Goal: Information Seeking & Learning: Learn about a topic

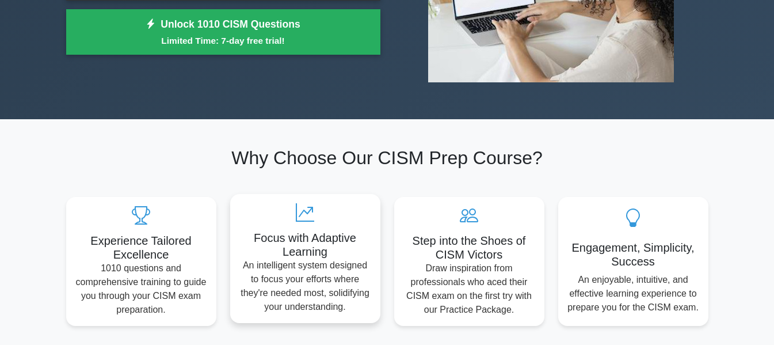
scroll to position [173, 0]
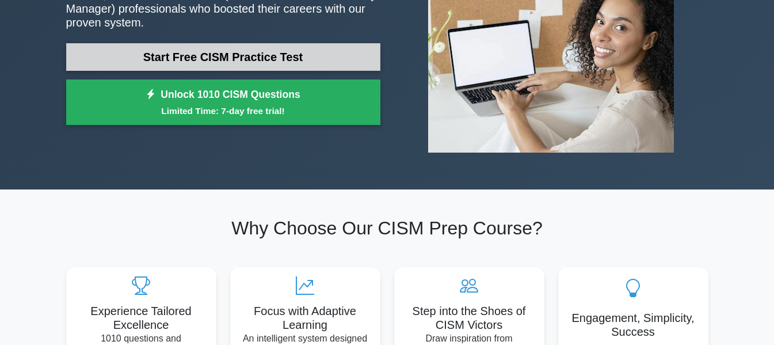
click at [225, 57] on link "Start Free CISM Practice Test" at bounding box center [223, 57] width 314 height 28
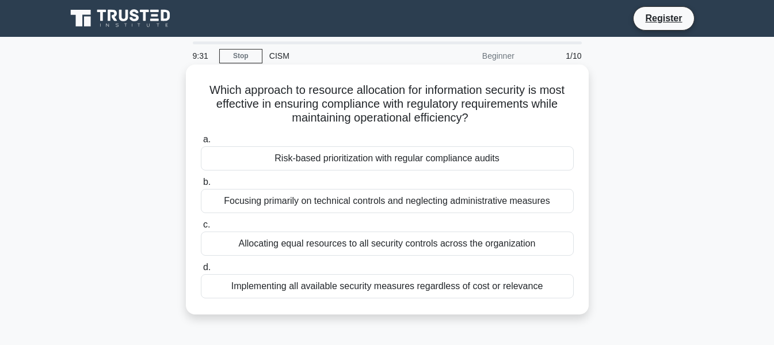
click at [339, 158] on div "Risk-based prioritization with regular compliance audits" at bounding box center [387, 158] width 373 height 24
click at [201, 143] on input "a. Risk-based prioritization with regular compliance audits" at bounding box center [201, 139] width 0 height 7
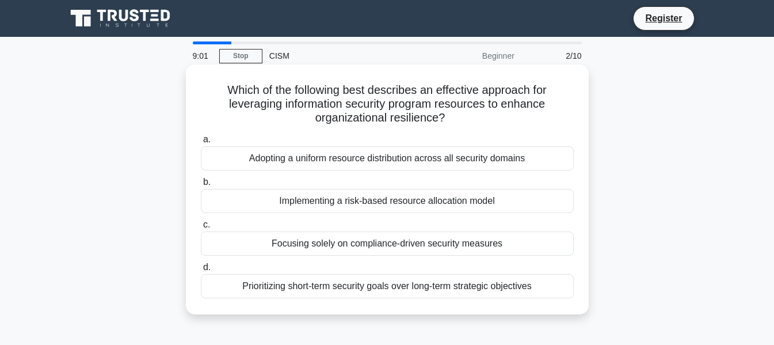
click at [425, 200] on div "Implementing a risk-based resource allocation model" at bounding box center [387, 201] width 373 height 24
click at [201, 186] on input "b. Implementing a risk-based resource allocation model" at bounding box center [201, 181] width 0 height 7
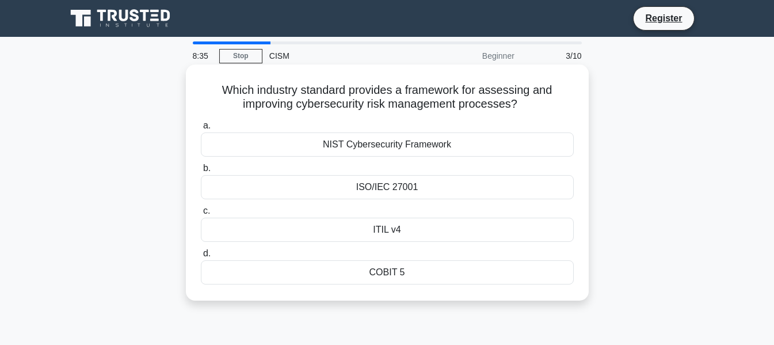
click at [299, 187] on div "ISO/IEC 27001" at bounding box center [387, 187] width 373 height 24
click at [201, 172] on input "b. ISO/IEC 27001" at bounding box center [201, 168] width 0 height 7
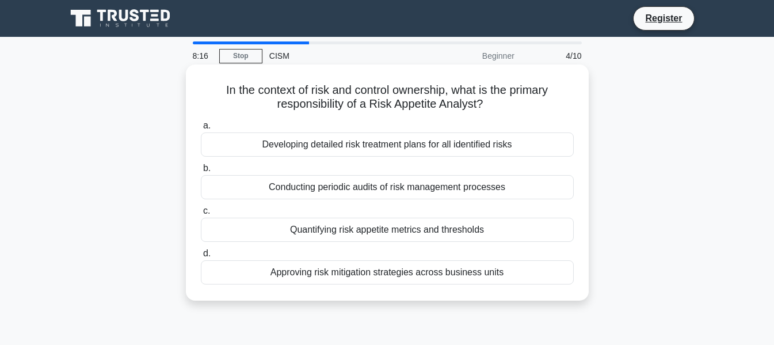
click at [341, 234] on div "Quantifying risk appetite metrics and thresholds" at bounding box center [387, 229] width 373 height 24
click at [201, 215] on input "c. Quantifying risk appetite metrics and thresholds" at bounding box center [201, 210] width 0 height 7
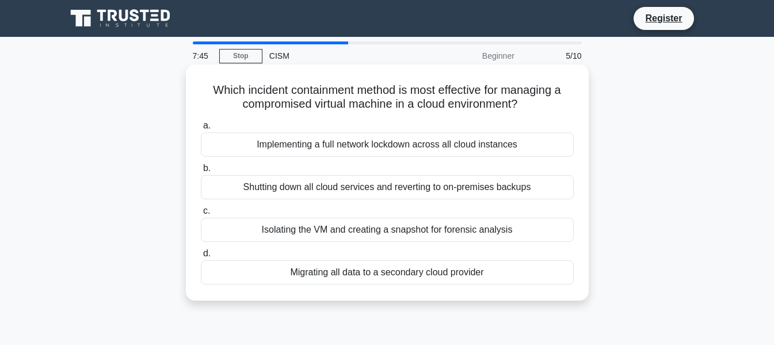
click at [289, 232] on div "Isolating the VM and creating a snapshot for forensic analysis" at bounding box center [387, 229] width 373 height 24
click at [201, 215] on input "c. Isolating the VM and creating a snapshot for forensic analysis" at bounding box center [201, 210] width 0 height 7
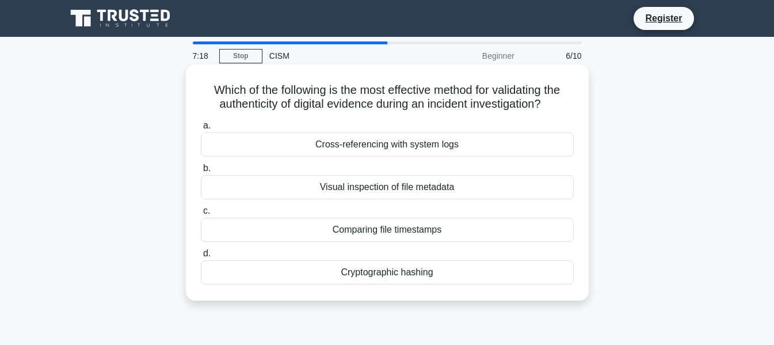
click at [364, 276] on div "Cryptographic hashing" at bounding box center [387, 272] width 373 height 24
click at [201, 257] on input "d. Cryptographic hashing" at bounding box center [201, 253] width 0 height 7
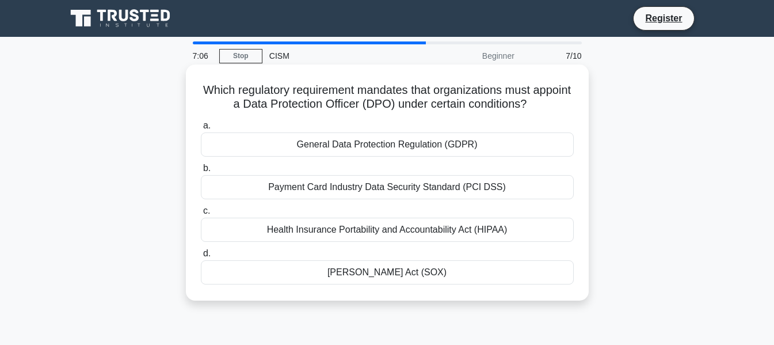
click at [381, 147] on div "General Data Protection Regulation (GDPR)" at bounding box center [387, 144] width 373 height 24
click at [201, 129] on input "a. General Data Protection Regulation (GDPR)" at bounding box center [201, 125] width 0 height 7
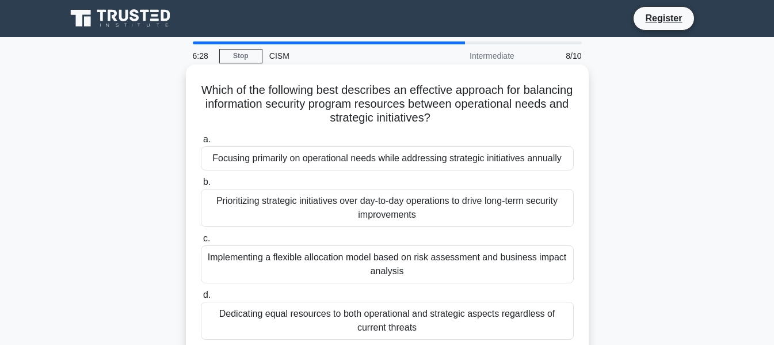
click at [285, 258] on div "Implementing a flexible allocation model based on risk assessment and business …" at bounding box center [387, 264] width 373 height 38
click at [201, 242] on input "c. Implementing a flexible allocation model based on risk assessment and busine…" at bounding box center [201, 238] width 0 height 7
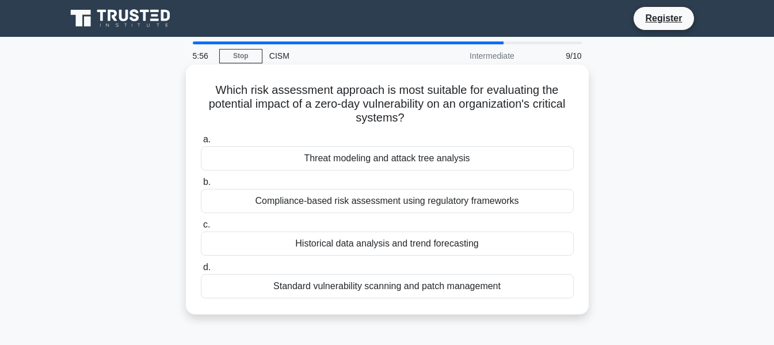
click at [411, 160] on div "Threat modeling and attack tree analysis" at bounding box center [387, 158] width 373 height 24
click at [201, 143] on input "a. Threat modeling and attack tree analysis" at bounding box center [201, 139] width 0 height 7
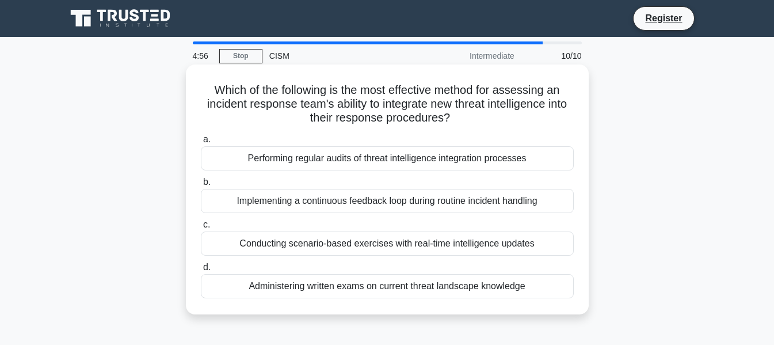
click at [481, 243] on div "Conducting scenario-based exercises with real-time intelligence updates" at bounding box center [387, 243] width 373 height 24
click at [201, 228] on input "c. Conducting scenario-based exercises with real-time intelligence updates" at bounding box center [201, 224] width 0 height 7
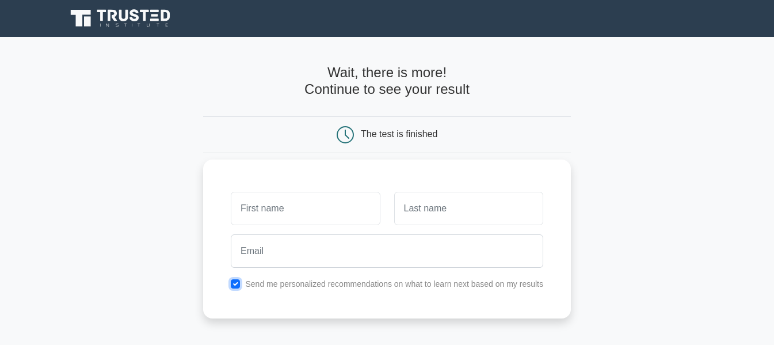
click at [237, 283] on input "checkbox" at bounding box center [235, 283] width 9 height 9
checkbox input "false"
click at [266, 207] on input "text" at bounding box center [305, 208] width 149 height 33
type input "Enza"
click at [434, 199] on input "text" at bounding box center [468, 208] width 149 height 33
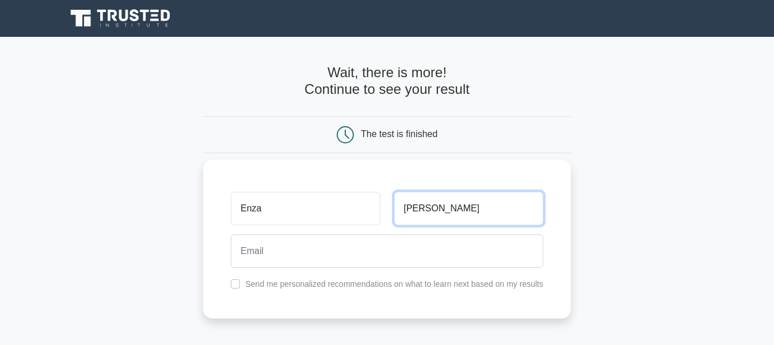
type input "Sicoli"
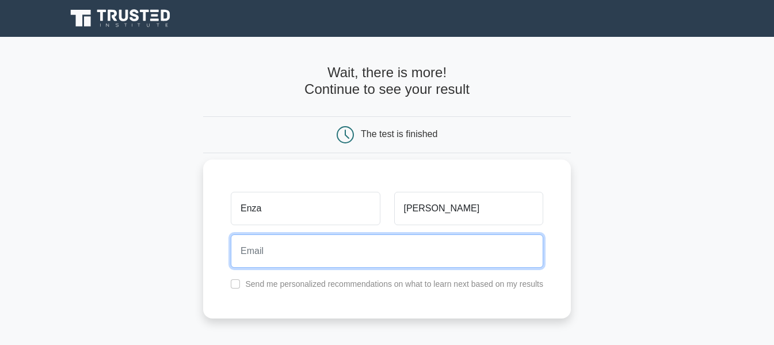
click at [408, 247] on input "email" at bounding box center [387, 250] width 312 height 33
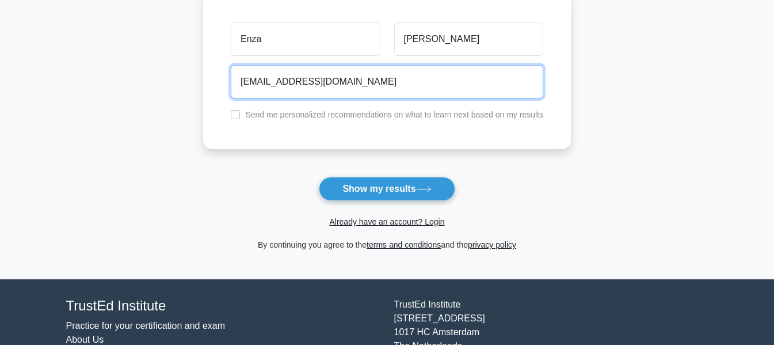
scroll to position [173, 0]
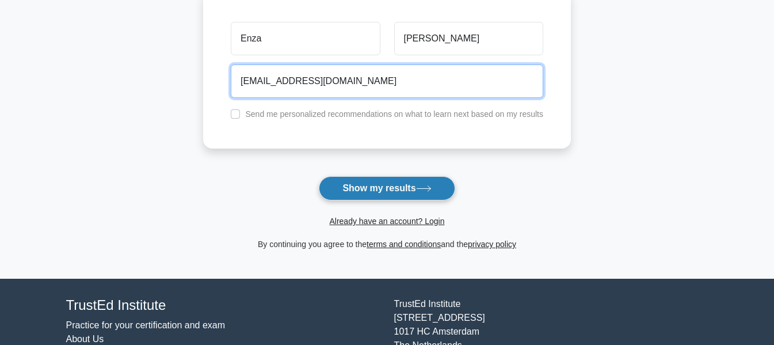
type input "enza.sicoli78@gmail.com"
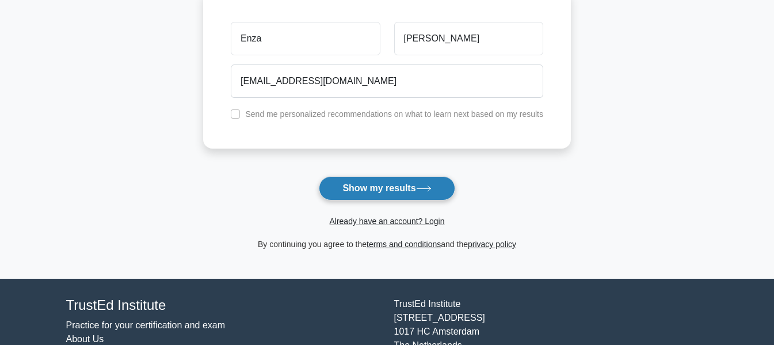
click at [361, 189] on button "Show my results" at bounding box center [387, 188] width 136 height 24
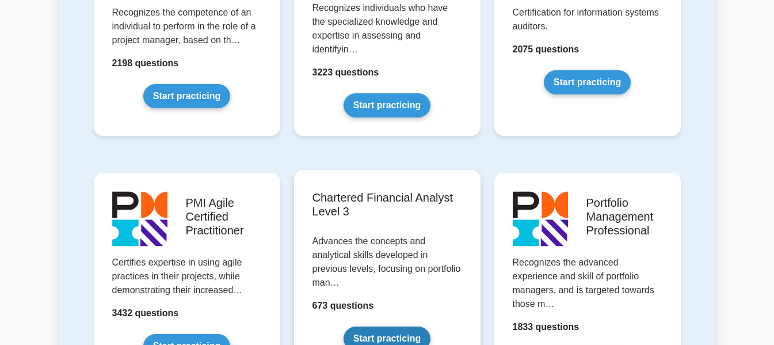
scroll to position [1093, 0]
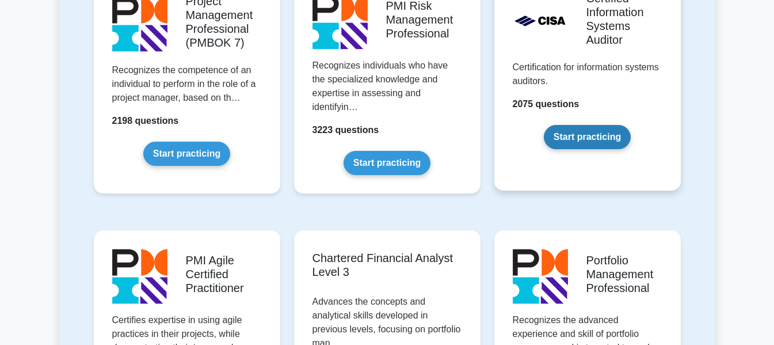
click at [594, 125] on link "Start practicing" at bounding box center [587, 137] width 87 height 24
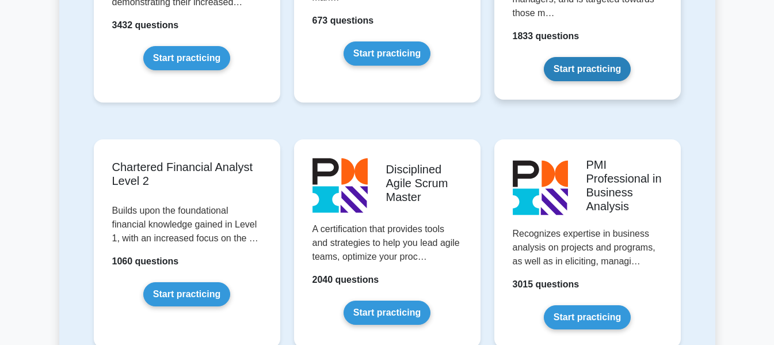
scroll to position [1668, 0]
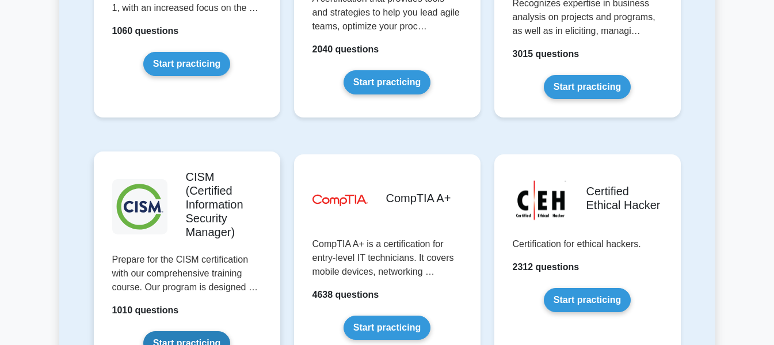
click at [200, 331] on link "Start practicing" at bounding box center [186, 343] width 87 height 24
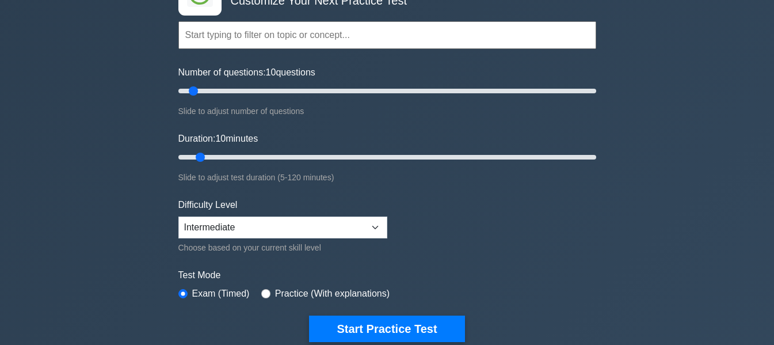
scroll to position [58, 0]
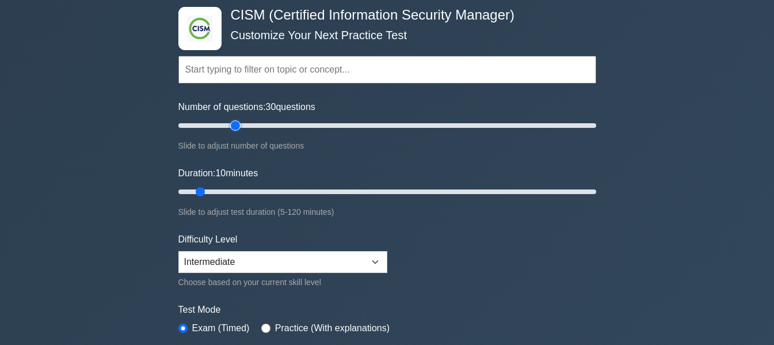
drag, startPoint x: 192, startPoint y: 125, endPoint x: 232, endPoint y: 125, distance: 40.3
type input "30"
click at [232, 125] on input "Number of questions: 30 questions" at bounding box center [387, 125] width 418 height 14
drag, startPoint x: 203, startPoint y: 190, endPoint x: 268, endPoint y: 182, distance: 65.5
type input "30"
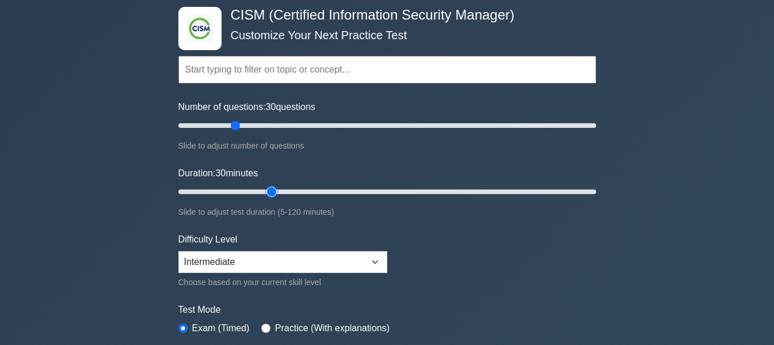
click at [268, 185] on input "Duration: 30 minutes" at bounding box center [387, 192] width 418 height 14
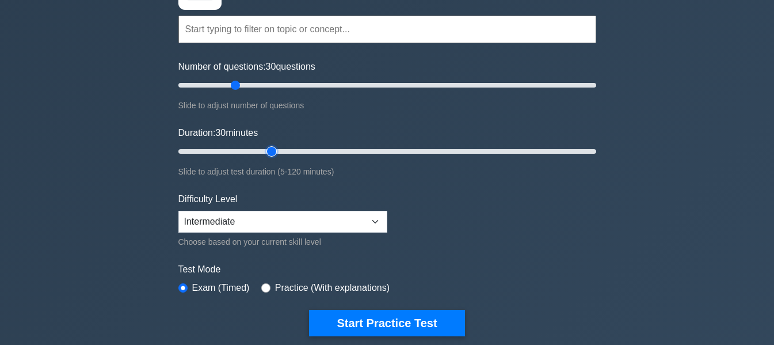
scroll to position [115, 0]
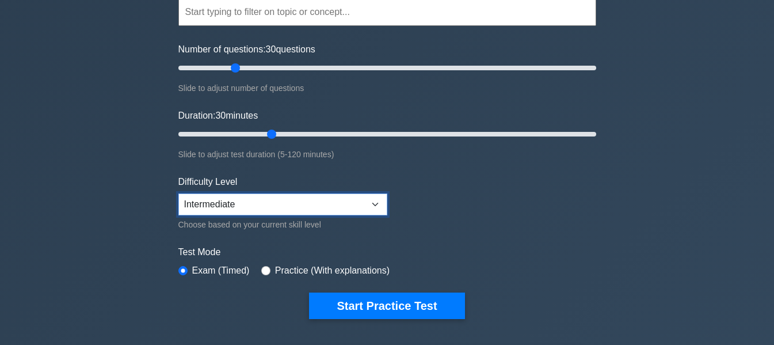
click at [374, 197] on select "Beginner Intermediate Expert" at bounding box center [282, 204] width 209 height 22
select select "expert"
click at [178, 193] on select "Beginner Intermediate Expert" at bounding box center [282, 204] width 209 height 22
click at [459, 199] on form "Topics Enterprise Governance Information Security Strategy Information Security…" at bounding box center [387, 140] width 418 height 355
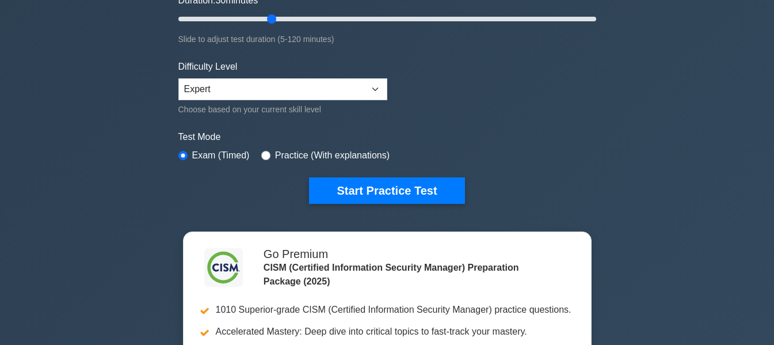
scroll to position [288, 0]
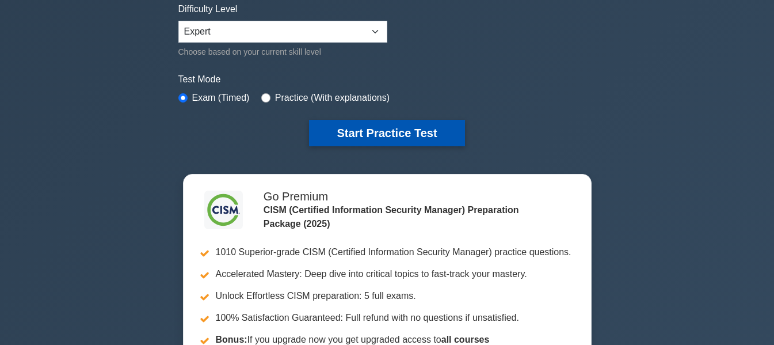
click at [398, 140] on button "Start Practice Test" at bounding box center [386, 133] width 155 height 26
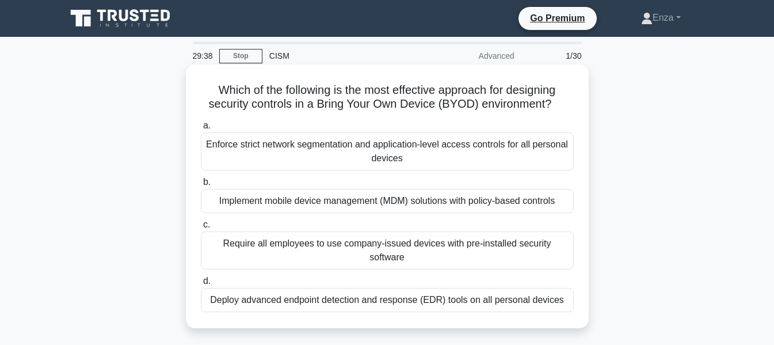
click at [264, 203] on div "Implement mobile device management (MDM) solutions with policy-based controls" at bounding box center [387, 201] width 373 height 24
click at [201, 186] on input "b. Implement mobile device management (MDM) solutions with policy-based controls" at bounding box center [201, 181] width 0 height 7
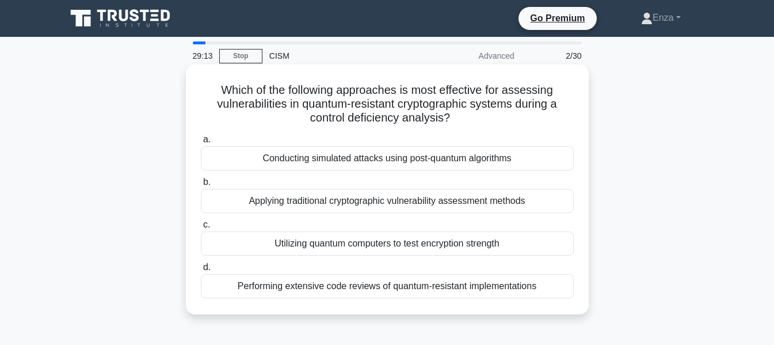
click at [349, 290] on div "Performing extensive code reviews of quantum-resistant implementations" at bounding box center [387, 286] width 373 height 24
click at [201, 271] on input "d. Performing extensive code reviews of quantum-resistant implementations" at bounding box center [201, 266] width 0 height 7
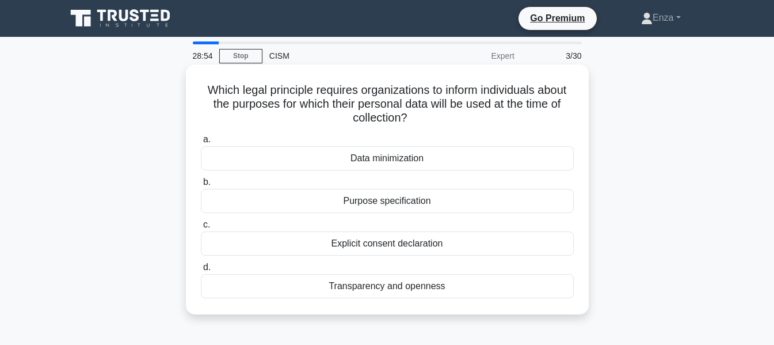
click at [421, 244] on div "Explicit consent declaration" at bounding box center [387, 243] width 373 height 24
click at [201, 228] on input "c. Explicit consent declaration" at bounding box center [201, 224] width 0 height 7
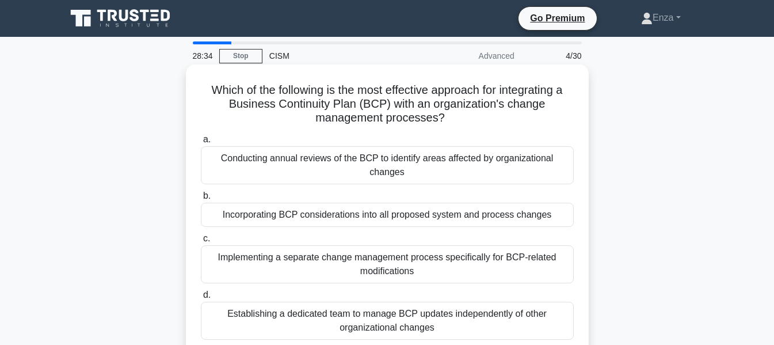
scroll to position [58, 0]
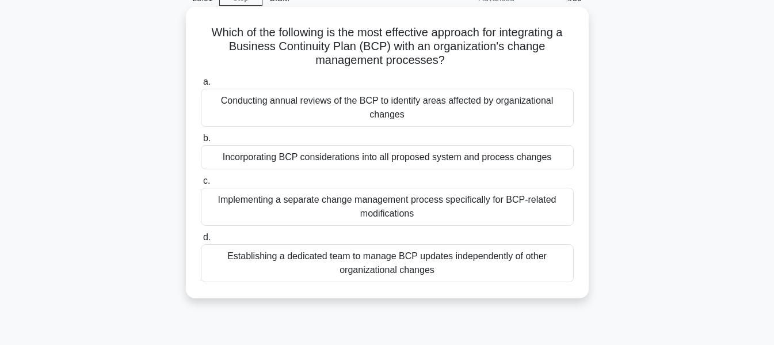
click at [320, 163] on div "Incorporating BCP considerations into all proposed system and process changes" at bounding box center [387, 157] width 373 height 24
click at [201, 142] on input "b. Incorporating BCP considerations into all proposed system and process changes" at bounding box center [201, 138] width 0 height 7
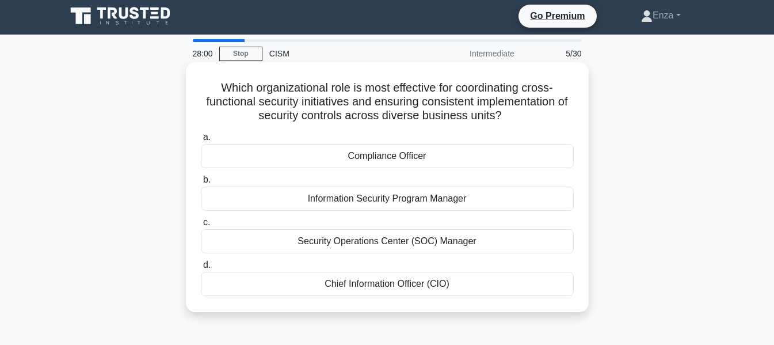
scroll to position [0, 0]
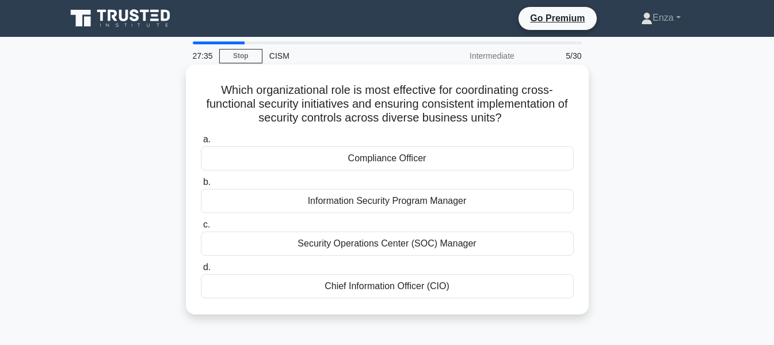
click at [386, 198] on div "Information Security Program Manager" at bounding box center [387, 201] width 373 height 24
click at [201, 186] on input "b. Information Security Program Manager" at bounding box center [201, 181] width 0 height 7
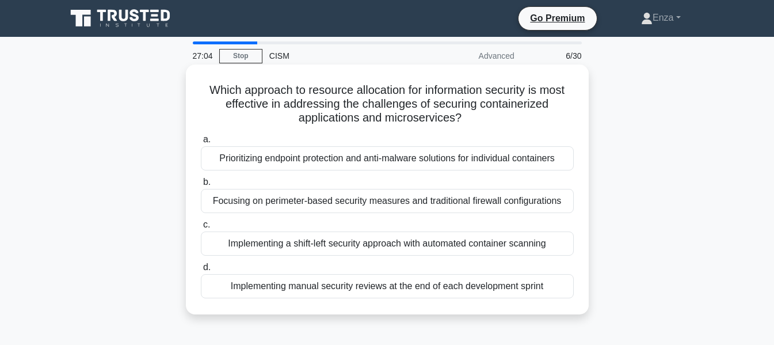
click at [551, 241] on div "Implementing a shift-left security approach with automated container scanning" at bounding box center [387, 243] width 373 height 24
click at [201, 228] on input "c. Implementing a shift-left security approach with automated container scanning" at bounding box center [201, 224] width 0 height 7
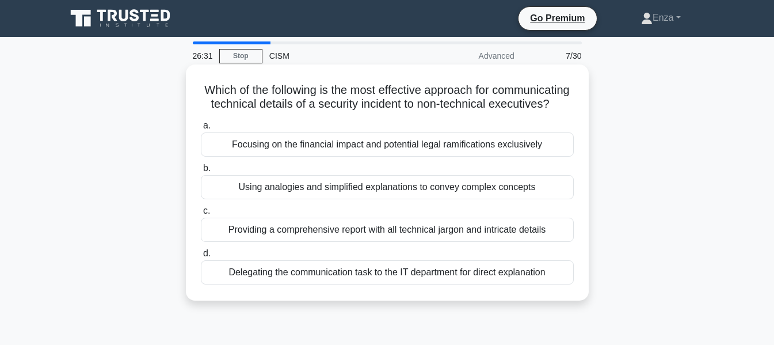
click at [427, 156] on div "Focusing on the financial impact and potential legal ramifications exclusively" at bounding box center [387, 144] width 373 height 24
click at [201, 129] on input "a. Focusing on the financial impact and potential legal ramifications exclusive…" at bounding box center [201, 125] width 0 height 7
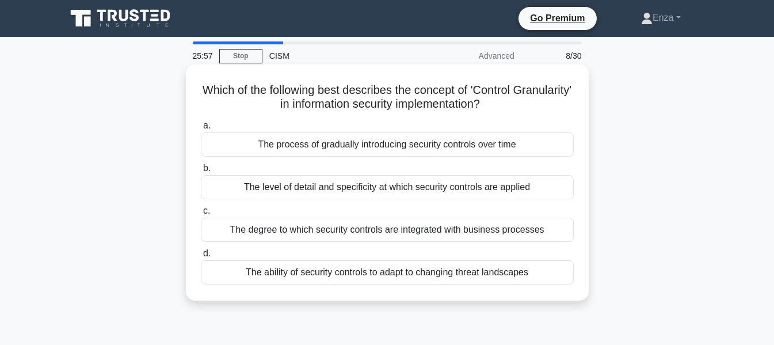
click at [521, 278] on div "The ability of security controls to adapt to changing threat landscapes" at bounding box center [387, 272] width 373 height 24
click at [201, 257] on input "d. The ability of security controls to adapt to changing threat landscapes" at bounding box center [201, 253] width 0 height 7
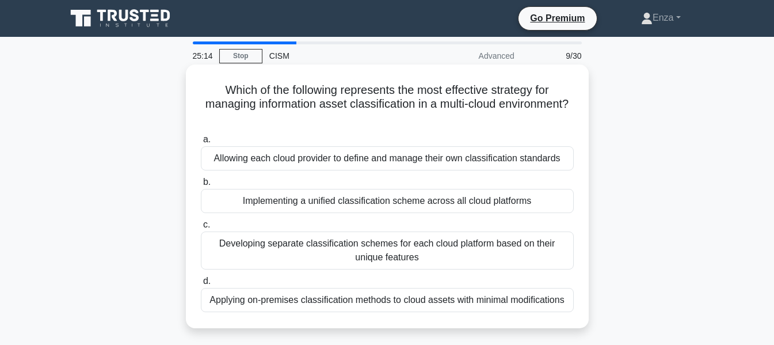
click at [531, 245] on div "Developing separate classification schemes for each cloud platform based on the…" at bounding box center [387, 250] width 373 height 38
click at [201, 228] on input "c. Developing separate classification schemes for each cloud platform based on …" at bounding box center [201, 224] width 0 height 7
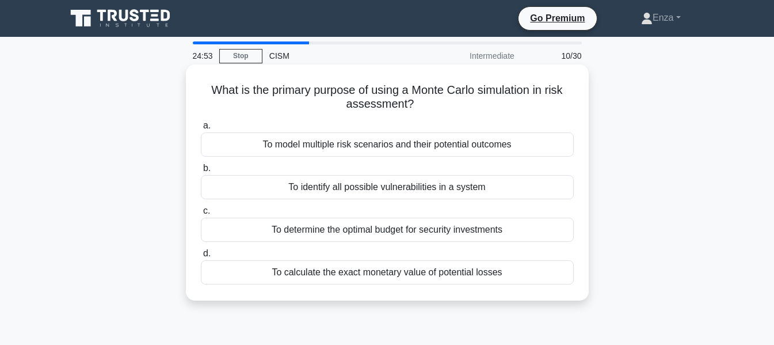
click at [355, 148] on div "To model multiple risk scenarios and their potential outcomes" at bounding box center [387, 144] width 373 height 24
click at [201, 129] on input "a. To model multiple risk scenarios and their potential outcomes" at bounding box center [201, 125] width 0 height 7
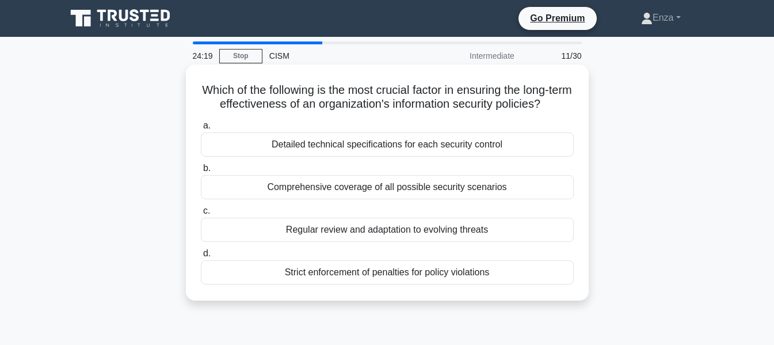
click at [383, 232] on div "Regular review and adaptation to evolving threats" at bounding box center [387, 229] width 373 height 24
click at [201, 215] on input "c. Regular review and adaptation to evolving threats" at bounding box center [201, 210] width 0 height 7
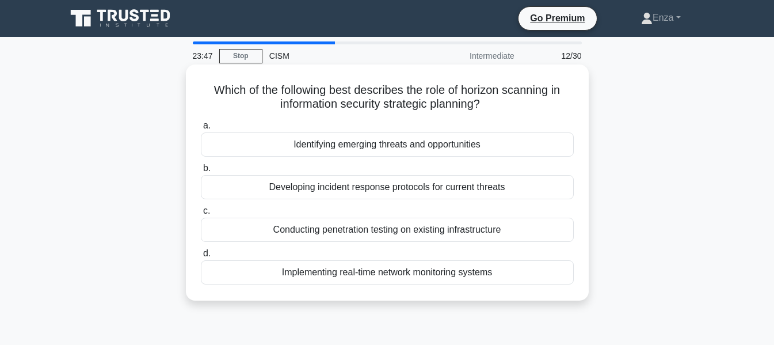
click at [442, 152] on div "Identifying emerging threats and opportunities" at bounding box center [387, 144] width 373 height 24
click at [201, 129] on input "a. Identifying emerging threats and opportunities" at bounding box center [201, 125] width 0 height 7
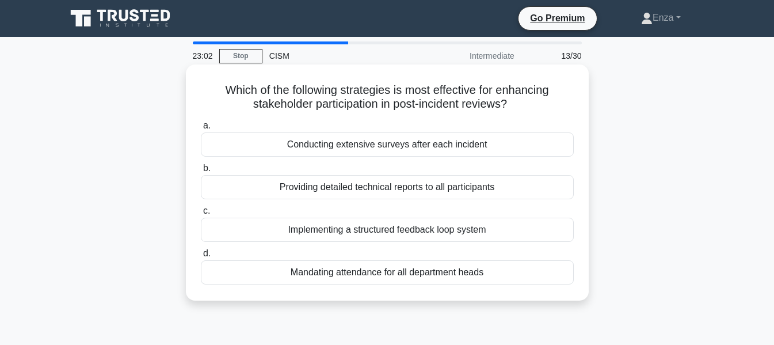
click at [483, 228] on div "Implementing a structured feedback loop system" at bounding box center [387, 229] width 373 height 24
click at [201, 215] on input "c. Implementing a structured feedback loop system" at bounding box center [201, 210] width 0 height 7
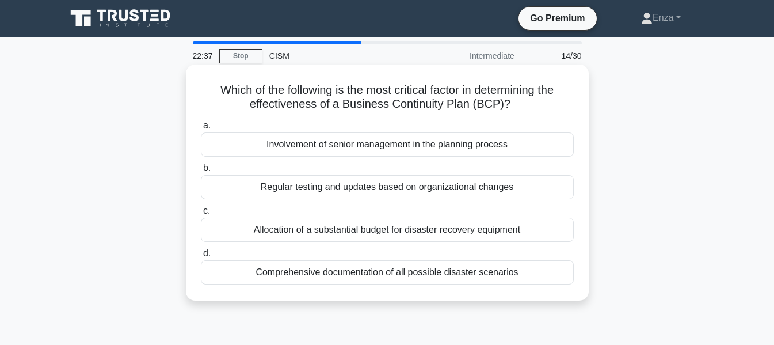
click at [499, 146] on div "Involvement of senior management in the planning process" at bounding box center [387, 144] width 373 height 24
click at [201, 129] on input "a. Involvement of senior management in the planning process" at bounding box center [201, 125] width 0 height 7
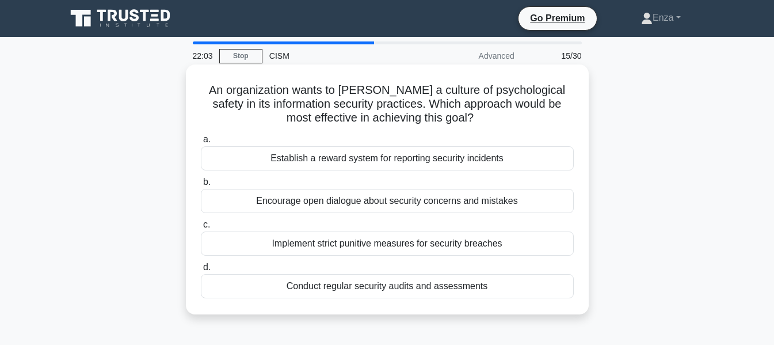
click at [333, 202] on div "Encourage open dialogue about security concerns and mistakes" at bounding box center [387, 201] width 373 height 24
click at [201, 186] on input "b. Encourage open dialogue about security concerns and mistakes" at bounding box center [201, 181] width 0 height 7
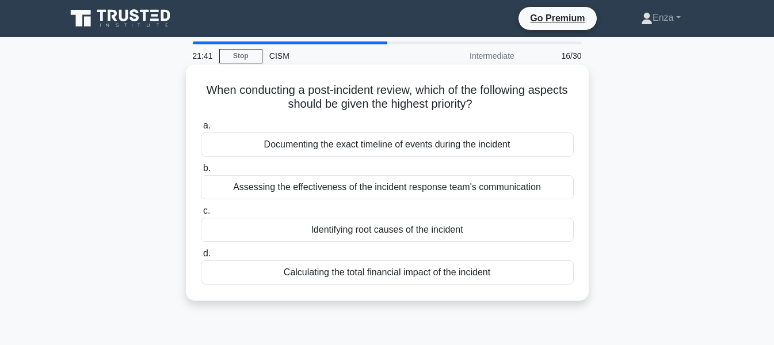
click at [490, 232] on div "Identifying root causes of the incident" at bounding box center [387, 229] width 373 height 24
click at [201, 215] on input "c. Identifying root causes of the incident" at bounding box center [201, 210] width 0 height 7
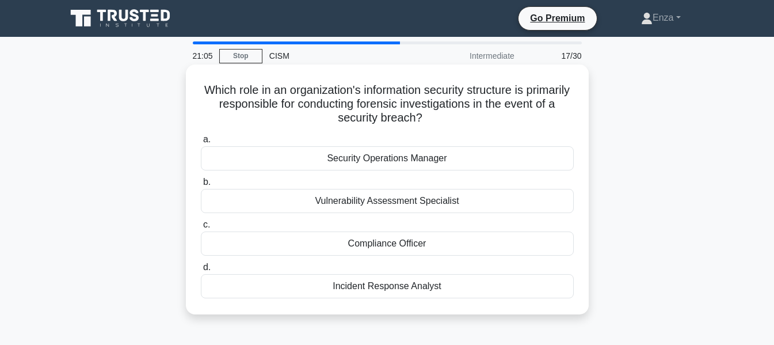
click at [456, 162] on div "Security Operations Manager" at bounding box center [387, 158] width 373 height 24
click at [201, 143] on input "a. Security Operations Manager" at bounding box center [201, 139] width 0 height 7
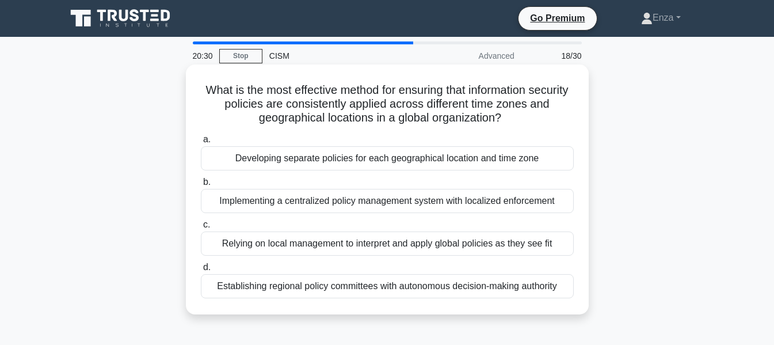
click at [546, 159] on div "Developing separate policies for each geographical location and time zone" at bounding box center [387, 158] width 373 height 24
click at [201, 143] on input "a. Developing separate policies for each geographical location and time zone" at bounding box center [201, 139] width 0 height 7
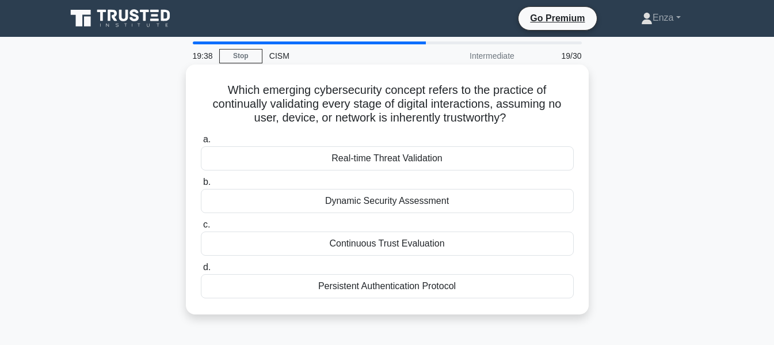
click at [437, 291] on div "Persistent Authentication Protocol" at bounding box center [387, 286] width 373 height 24
click at [201, 271] on input "d. Persistent Authentication Protocol" at bounding box center [201, 266] width 0 height 7
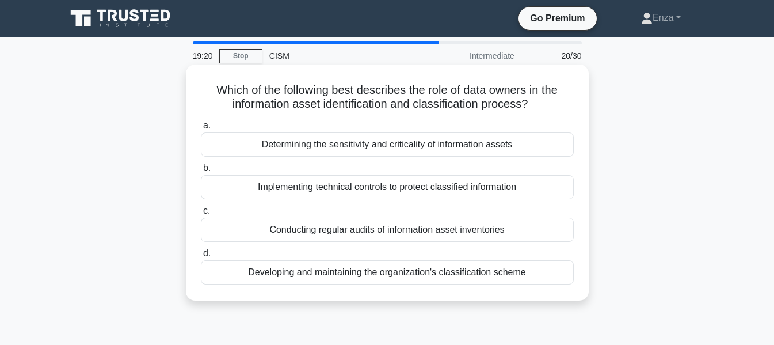
click at [548, 140] on div "Determining the sensitivity and criticality of information assets" at bounding box center [387, 144] width 373 height 24
click at [201, 129] on input "a. Determining the sensitivity and criticality of information assets" at bounding box center [201, 125] width 0 height 7
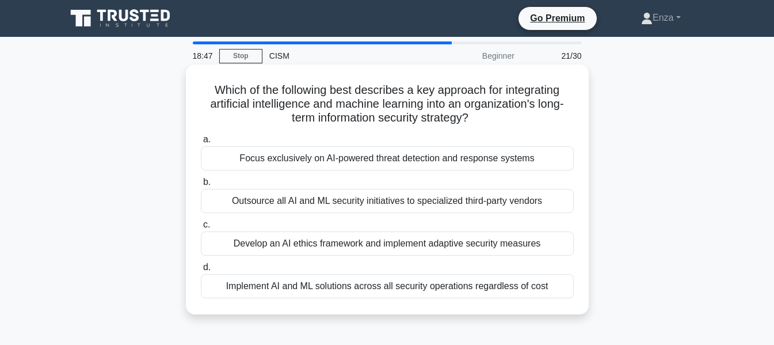
click at [503, 242] on div "Develop an AI ethics framework and implement adaptive security measures" at bounding box center [387, 243] width 373 height 24
click at [201, 228] on input "c. Develop an AI ethics framework and implement adaptive security measures" at bounding box center [201, 224] width 0 height 7
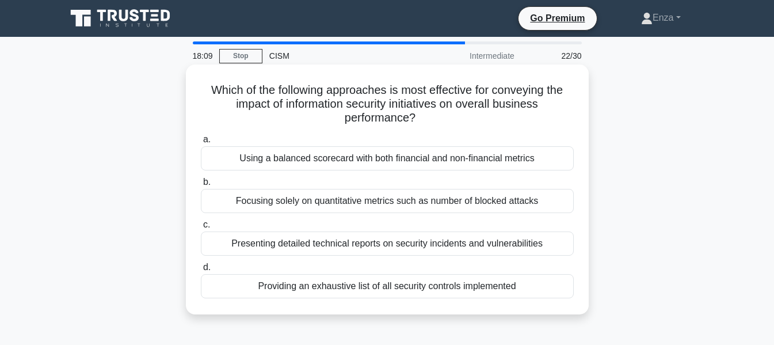
click at [556, 155] on div "Using a balanced scorecard with both financial and non-financial metrics" at bounding box center [387, 158] width 373 height 24
click at [201, 143] on input "a. Using a balanced scorecard with both financial and non-financial metrics" at bounding box center [201, 139] width 0 height 7
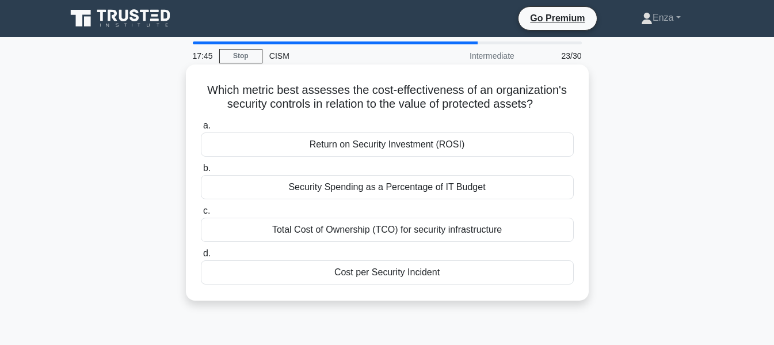
click at [468, 270] on div "Cost per Security Incident" at bounding box center [387, 272] width 373 height 24
click at [201, 257] on input "d. Cost per Security Incident" at bounding box center [201, 253] width 0 height 7
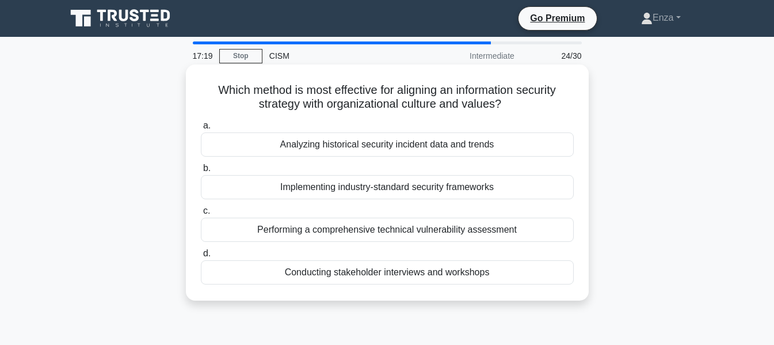
click at [481, 273] on div "Conducting stakeholder interviews and workshops" at bounding box center [387, 272] width 373 height 24
click at [201, 257] on input "d. Conducting stakeholder interviews and workshops" at bounding box center [201, 253] width 0 height 7
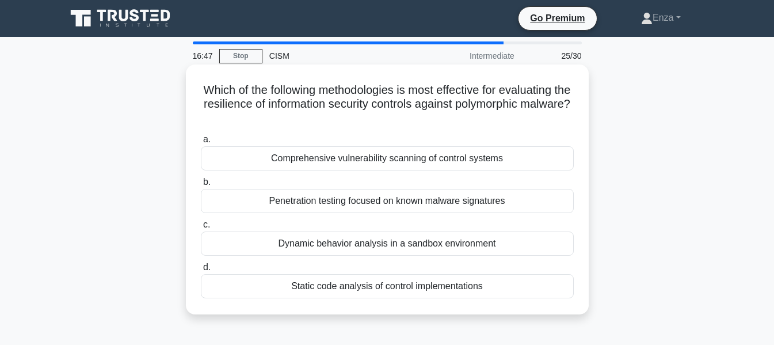
click at [501, 243] on div "Dynamic behavior analysis in a sandbox environment" at bounding box center [387, 243] width 373 height 24
click at [201, 228] on input "c. Dynamic behavior analysis in a sandbox environment" at bounding box center [201, 224] width 0 height 7
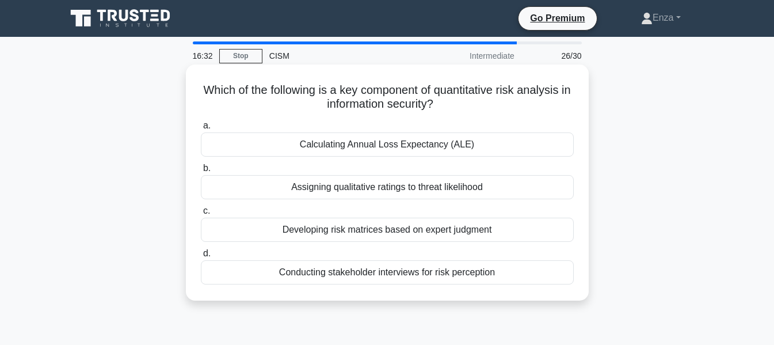
click at [518, 143] on div "Calculating Annual Loss Expectancy (ALE)" at bounding box center [387, 144] width 373 height 24
click at [201, 129] on input "a. Calculating Annual Loss Expectancy (ALE)" at bounding box center [201, 125] width 0 height 7
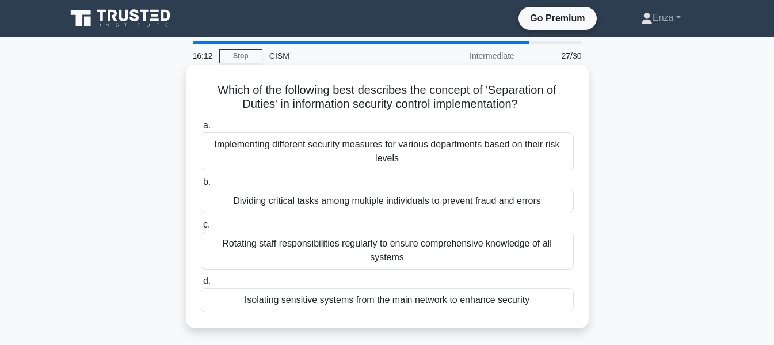
click at [521, 204] on div "Dividing critical tasks among multiple individuals to prevent fraud and errors" at bounding box center [387, 201] width 373 height 24
click at [201, 186] on input "b. Dividing critical tasks among multiple individuals to prevent fraud and erro…" at bounding box center [201, 181] width 0 height 7
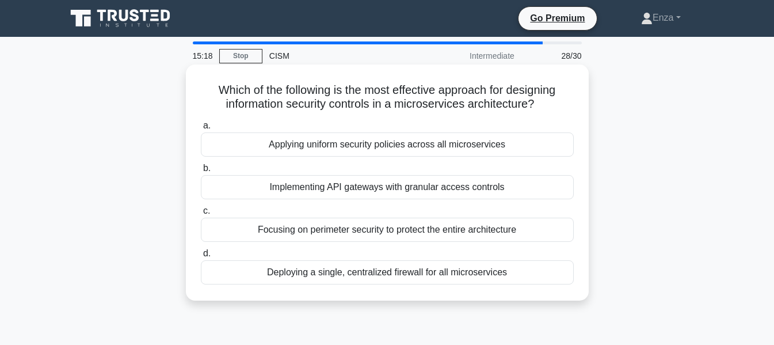
click at [516, 154] on div "Applying uniform security policies across all microservices" at bounding box center [387, 144] width 373 height 24
click at [201, 129] on input "a. Applying uniform security policies across all microservices" at bounding box center [201, 125] width 0 height 7
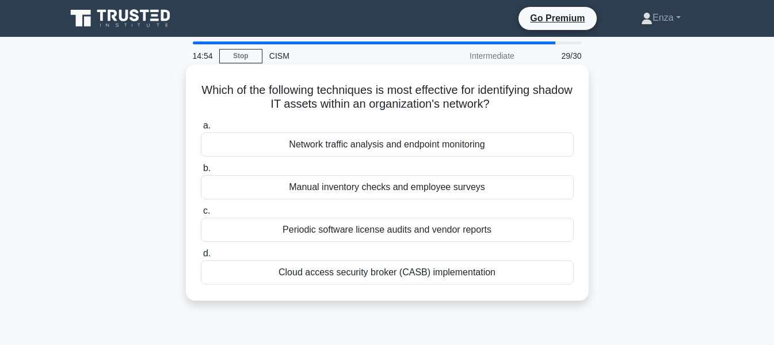
click at [529, 148] on div "Network traffic analysis and endpoint monitoring" at bounding box center [387, 144] width 373 height 24
click at [201, 129] on input "a. Network traffic analysis and endpoint monitoring" at bounding box center [201, 125] width 0 height 7
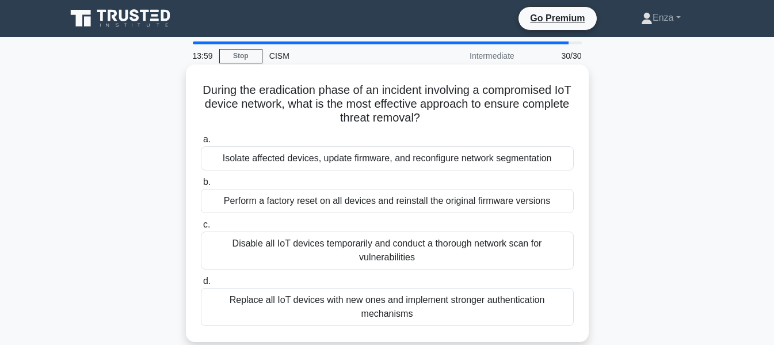
click at [547, 203] on div "Perform a factory reset on all devices and reinstall the original firmware vers…" at bounding box center [387, 201] width 373 height 24
click at [201, 186] on input "b. Perform a factory reset on all devices and reinstall the original firmware v…" at bounding box center [201, 181] width 0 height 7
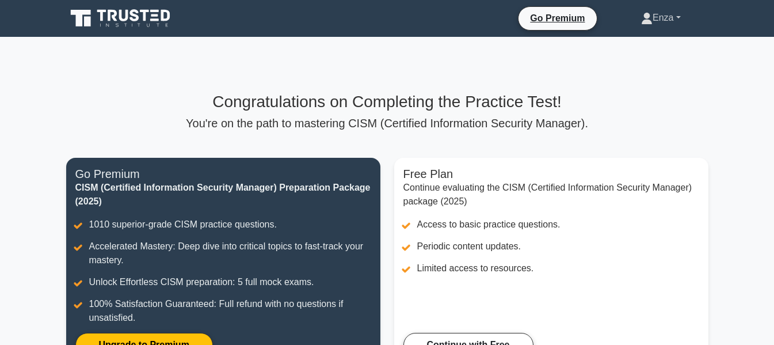
click at [677, 15] on link "Enza" at bounding box center [660, 17] width 95 height 23
click at [626, 47] on link "Profile" at bounding box center [659, 45] width 91 height 18
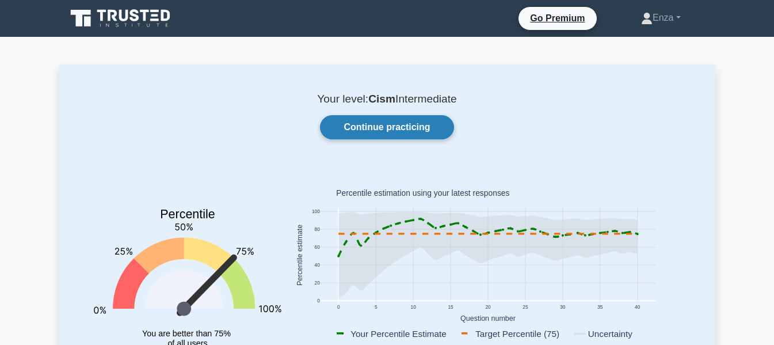
click at [395, 133] on link "Continue practicing" at bounding box center [386, 127] width 133 height 24
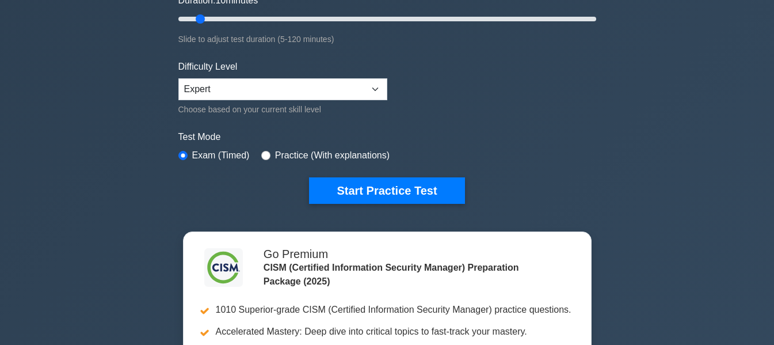
scroll to position [345, 0]
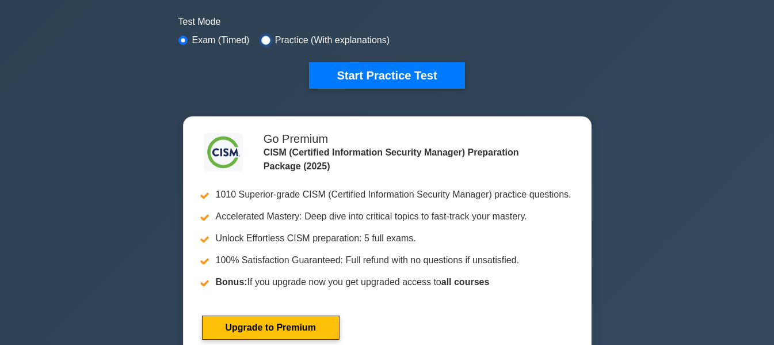
click at [262, 39] on input "radio" at bounding box center [265, 40] width 9 height 9
radio input "true"
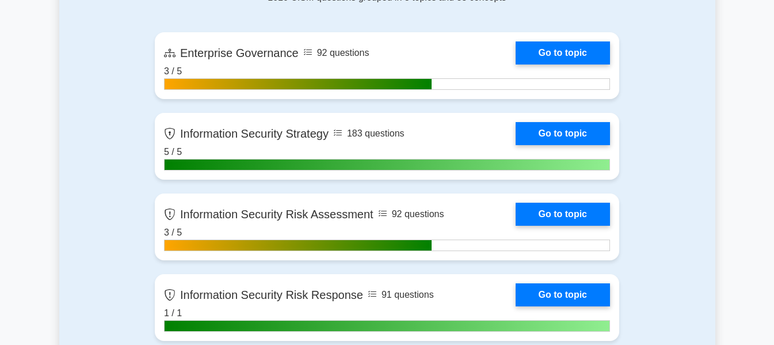
scroll to position [748, 0]
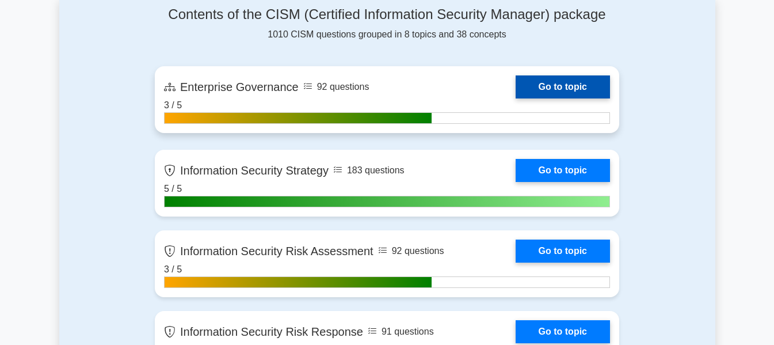
click at [570, 92] on link "Go to topic" at bounding box center [562, 86] width 94 height 23
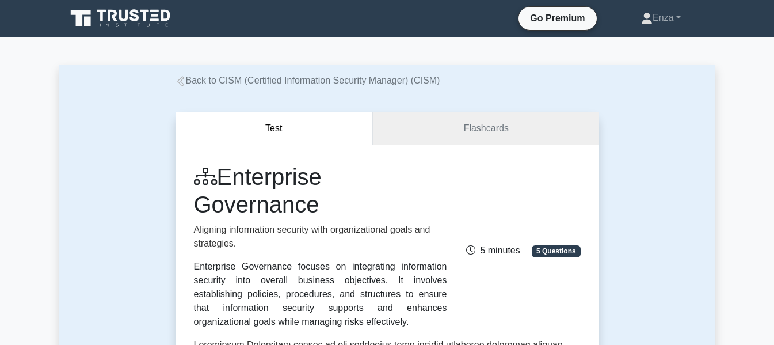
click at [507, 132] on link "Flashcards" at bounding box center [485, 128] width 225 height 33
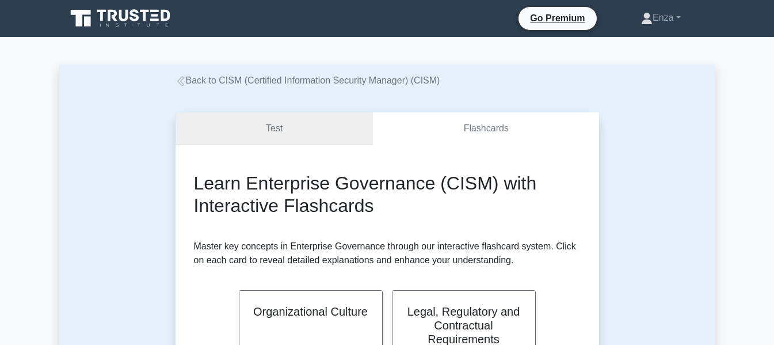
click at [242, 126] on link "Test" at bounding box center [274, 128] width 198 height 33
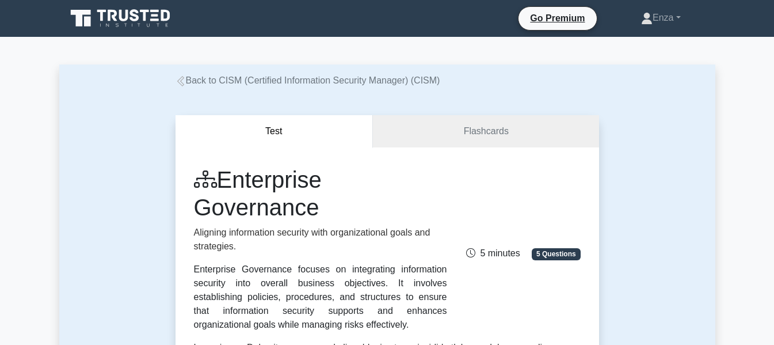
click at [181, 83] on icon at bounding box center [180, 81] width 7 height 10
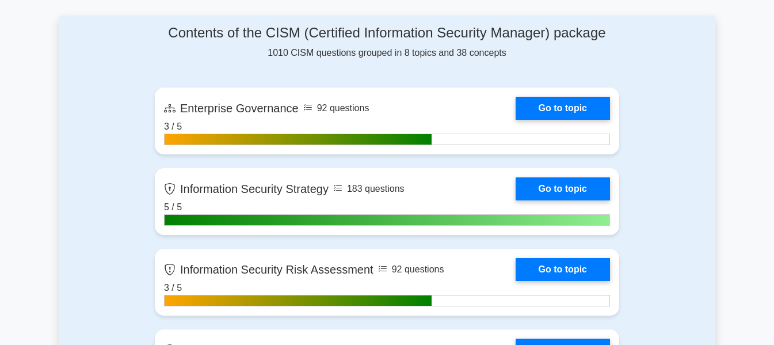
scroll to position [748, 0]
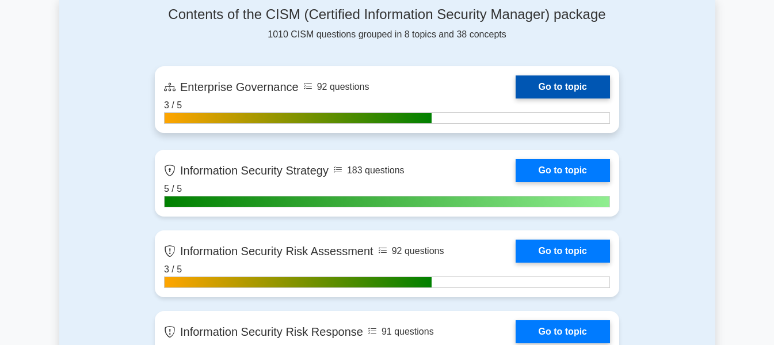
click at [515, 81] on link "Go to topic" at bounding box center [562, 86] width 94 height 23
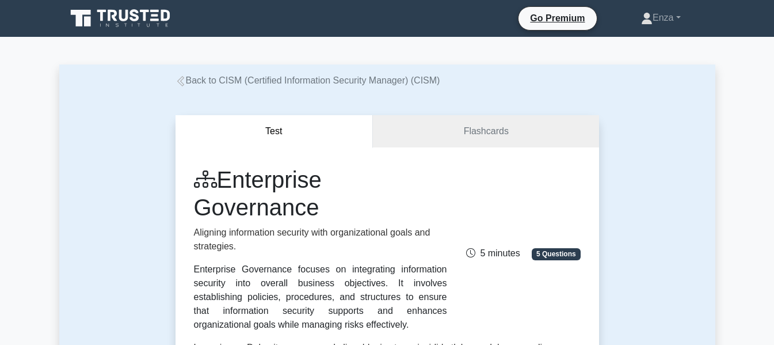
click at [178, 81] on icon at bounding box center [180, 81] width 7 height 10
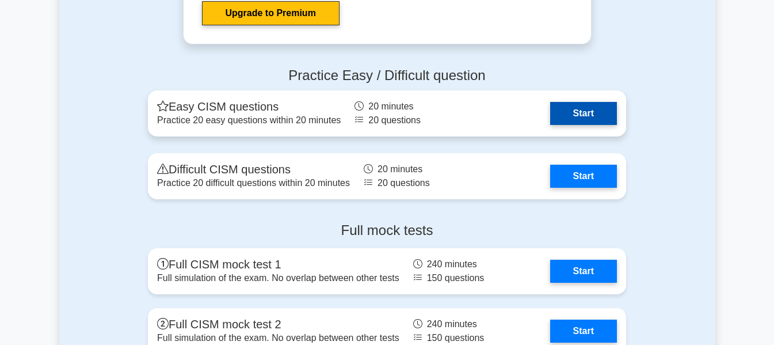
scroll to position [1726, 0]
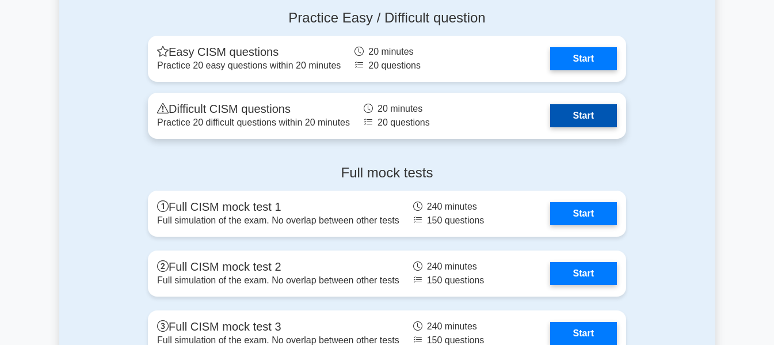
click at [600, 118] on link "Start" at bounding box center [583, 115] width 67 height 23
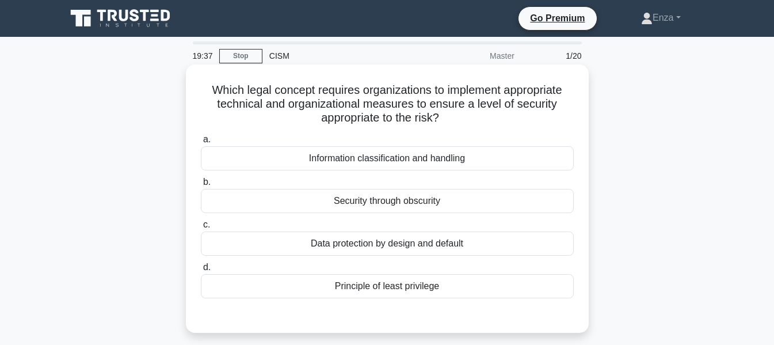
click at [416, 155] on div "Information classification and handling" at bounding box center [387, 158] width 373 height 24
click at [201, 143] on input "a. Information classification and handling" at bounding box center [201, 139] width 0 height 7
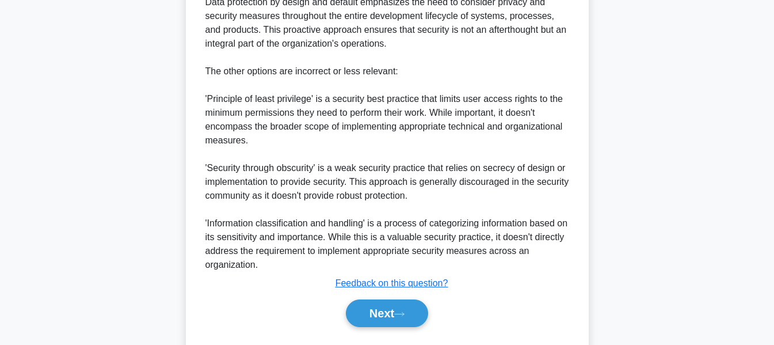
scroll to position [463, 0]
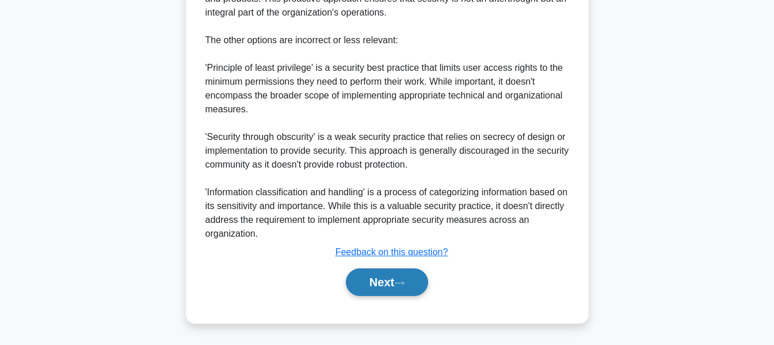
click at [403, 278] on button "Next" at bounding box center [387, 282] width 82 height 28
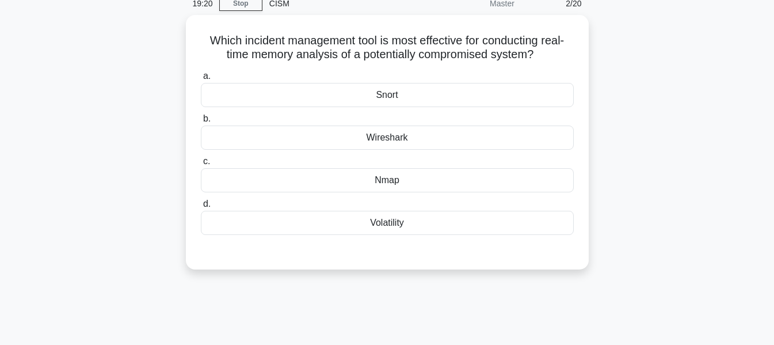
scroll to position [0, 0]
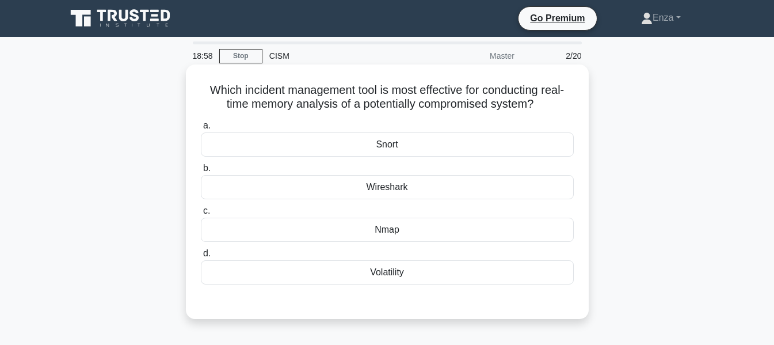
click at [494, 187] on div "Wireshark" at bounding box center [387, 187] width 373 height 24
click at [201, 172] on input "b. Wireshark" at bounding box center [201, 168] width 0 height 7
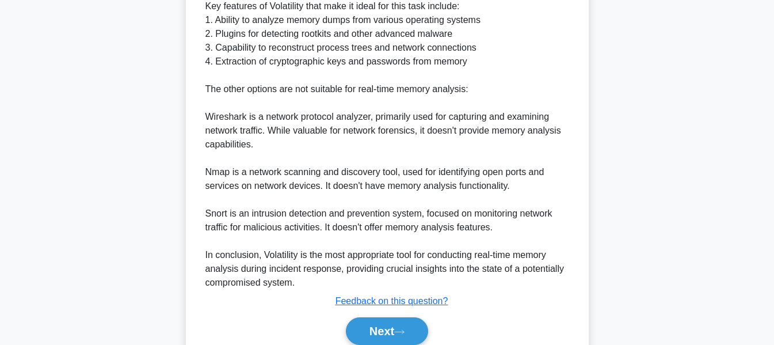
scroll to position [491, 0]
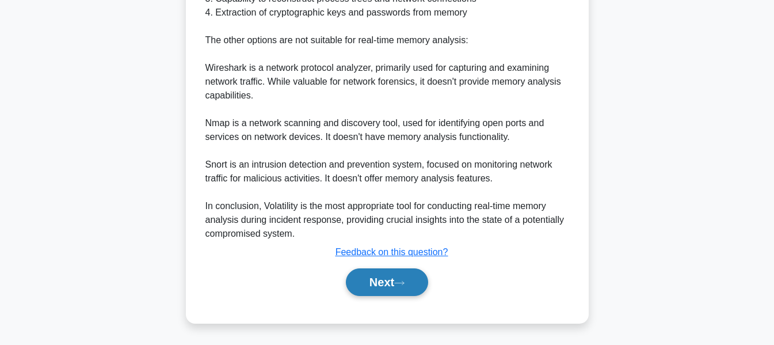
click at [404, 285] on icon at bounding box center [399, 283] width 10 height 6
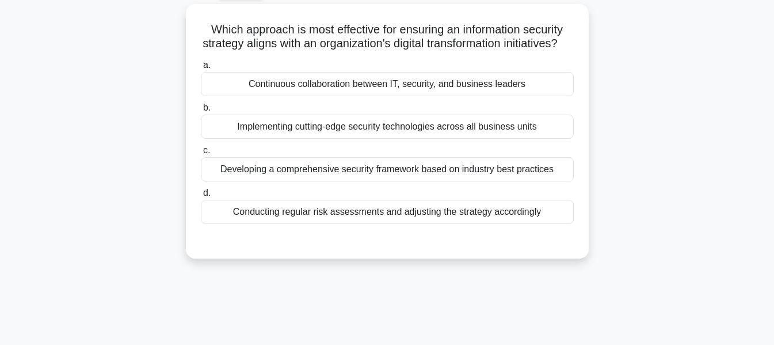
scroll to position [47, 0]
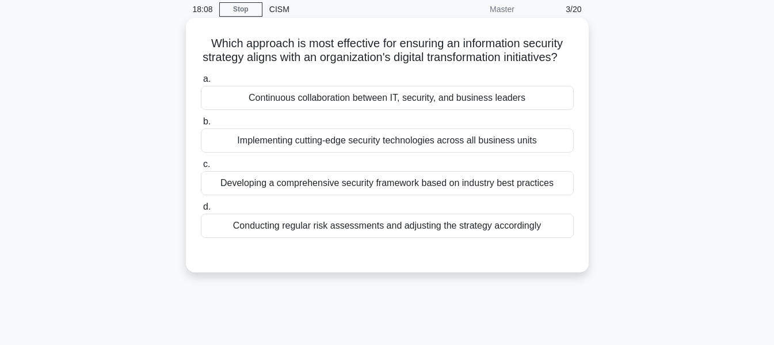
click at [498, 110] on div "Continuous collaboration between IT, security, and business leaders" at bounding box center [387, 98] width 373 height 24
click at [201, 83] on input "a. Continuous collaboration between IT, security, and business leaders" at bounding box center [201, 78] width 0 height 7
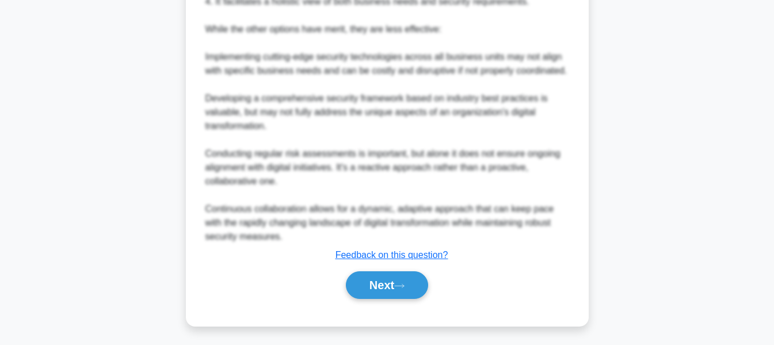
scroll to position [462, 0]
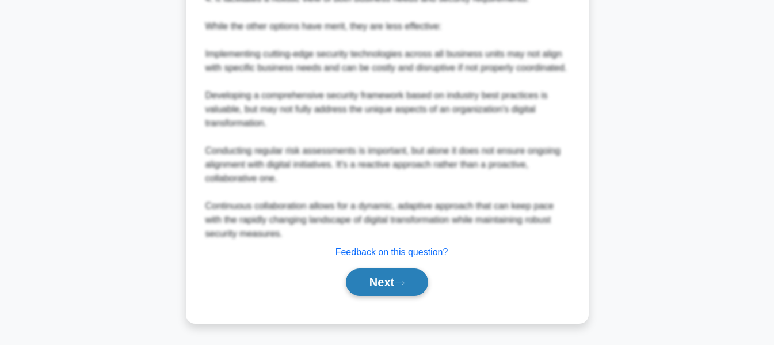
click at [423, 281] on button "Next" at bounding box center [387, 282] width 82 height 28
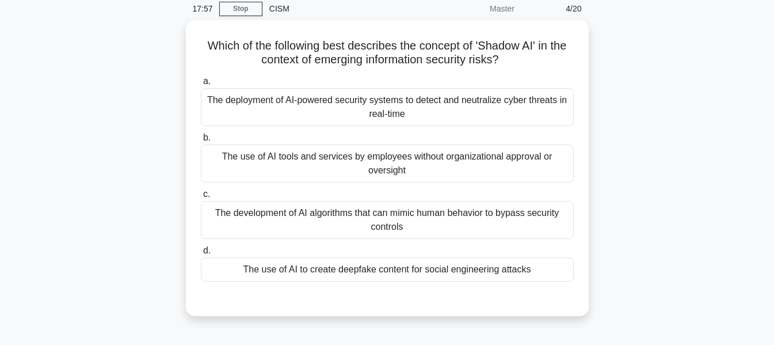
scroll to position [47, 0]
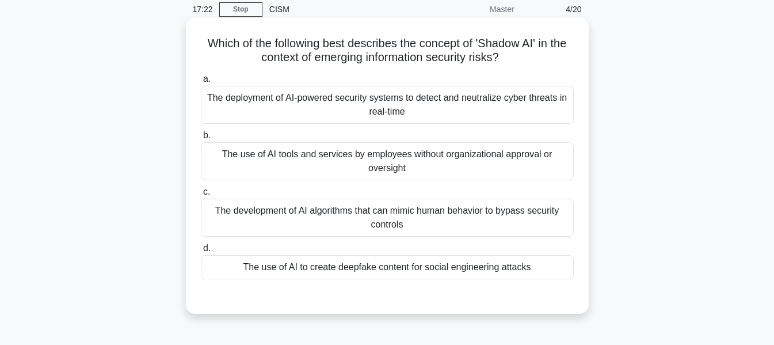
click at [455, 156] on div "The use of AI tools and services by employees without organizational approval o…" at bounding box center [387, 161] width 373 height 38
click at [201, 139] on input "b. The use of AI tools and services by employees without organizational approva…" at bounding box center [201, 135] width 0 height 7
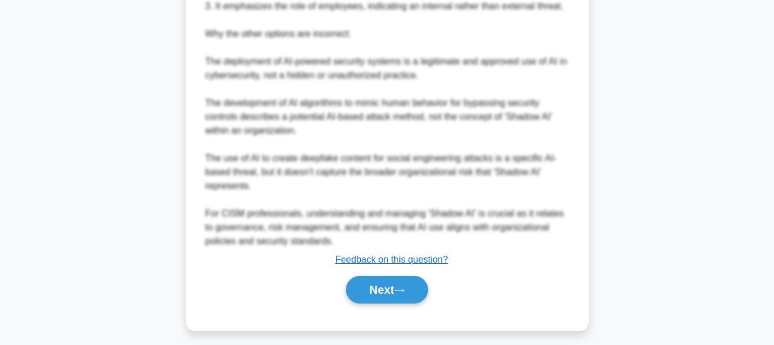
scroll to position [559, 0]
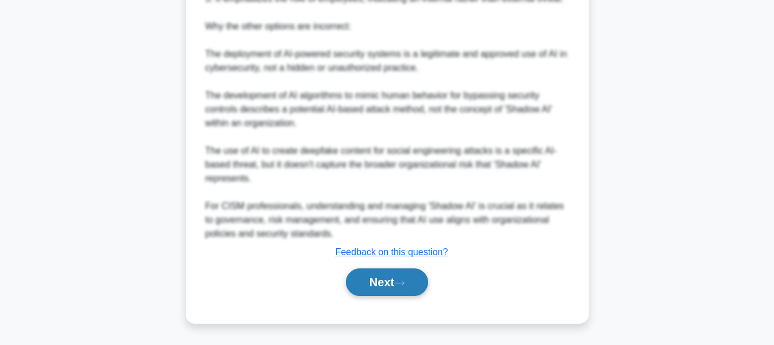
click at [387, 292] on button "Next" at bounding box center [387, 282] width 82 height 28
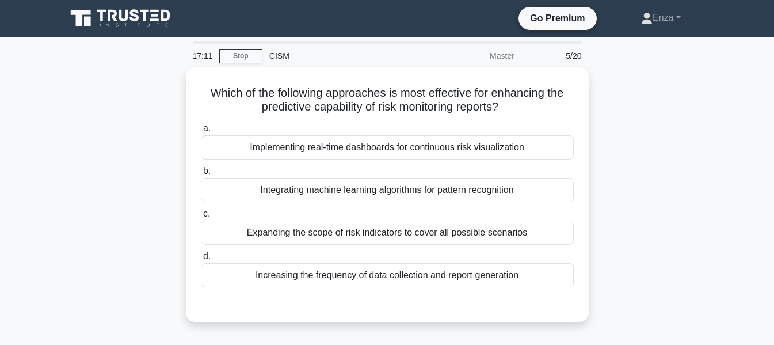
scroll to position [58, 0]
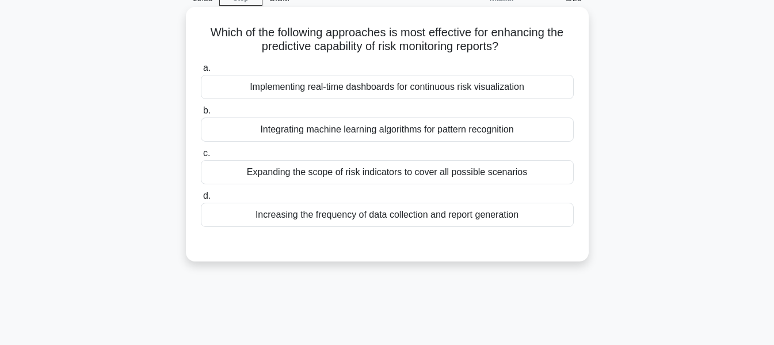
click at [496, 131] on div "Integrating machine learning algorithms for pattern recognition" at bounding box center [387, 129] width 373 height 24
click at [201, 114] on input "b. Integrating machine learning algorithms for pattern recognition" at bounding box center [201, 110] width 0 height 7
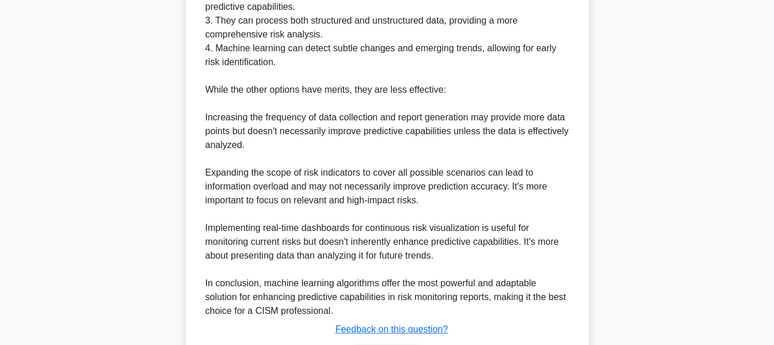
scroll to position [503, 0]
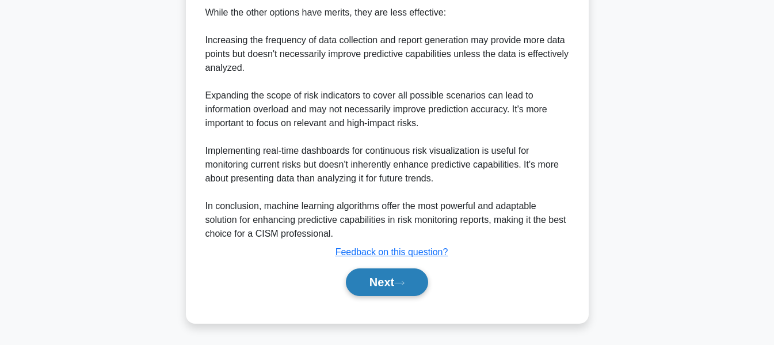
click at [423, 280] on button "Next" at bounding box center [387, 282] width 82 height 28
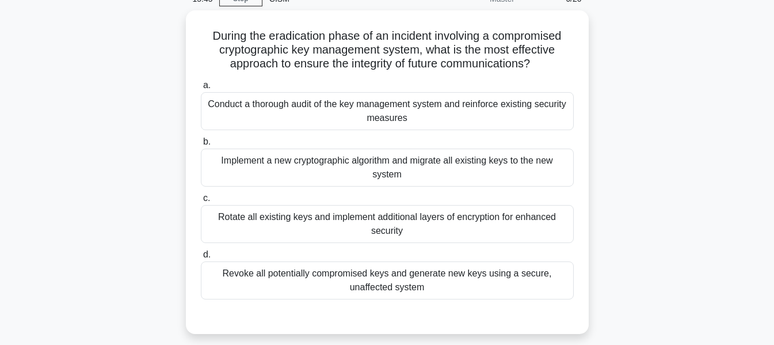
scroll to position [58, 0]
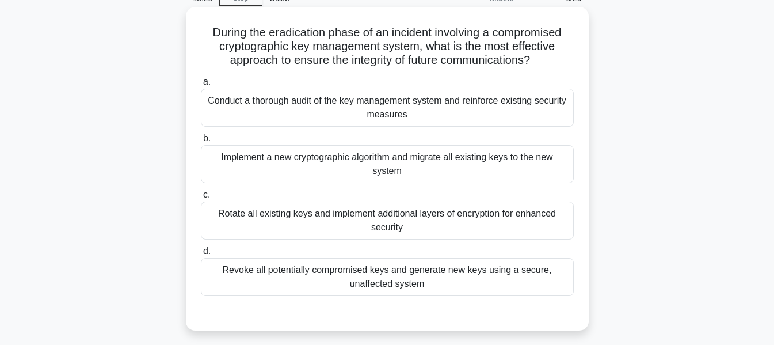
click at [485, 117] on div "Conduct a thorough audit of the key management system and reinforce existing se…" at bounding box center [387, 108] width 373 height 38
click at [201, 86] on input "a. Conduct a thorough audit of the key management system and reinforce existing…" at bounding box center [201, 81] width 0 height 7
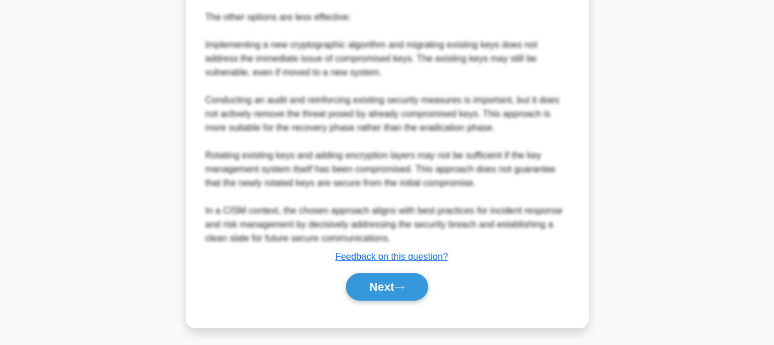
scroll to position [546, 0]
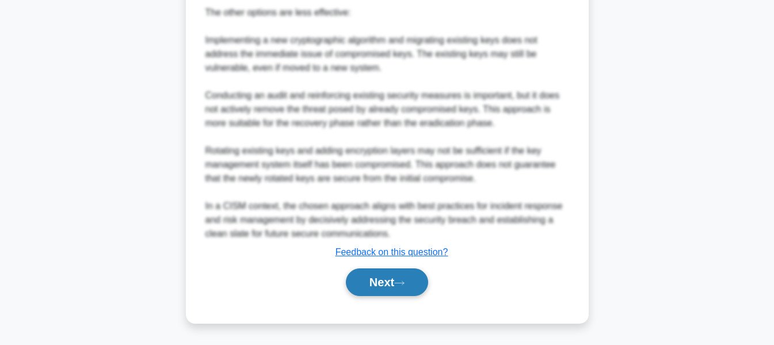
click at [416, 281] on button "Next" at bounding box center [387, 282] width 82 height 28
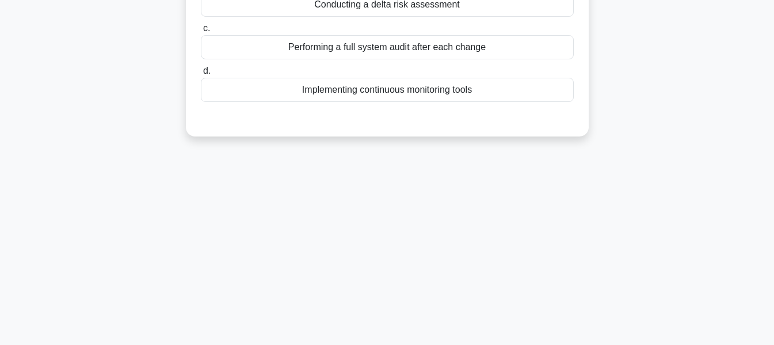
scroll to position [47, 0]
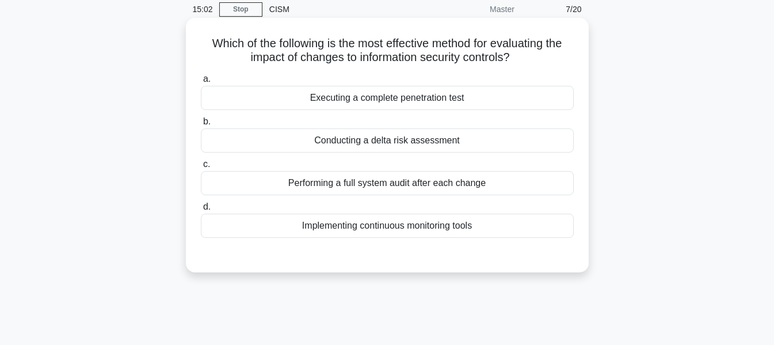
click at [512, 142] on div "Conducting a delta risk assessment" at bounding box center [387, 140] width 373 height 24
click at [201, 125] on input "b. Conducting a delta risk assessment" at bounding box center [201, 121] width 0 height 7
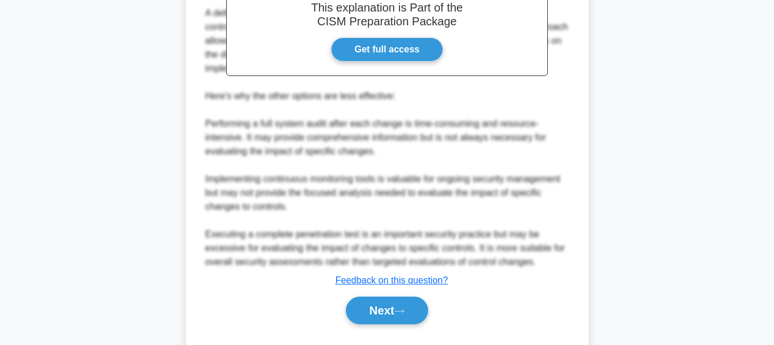
scroll to position [393, 0]
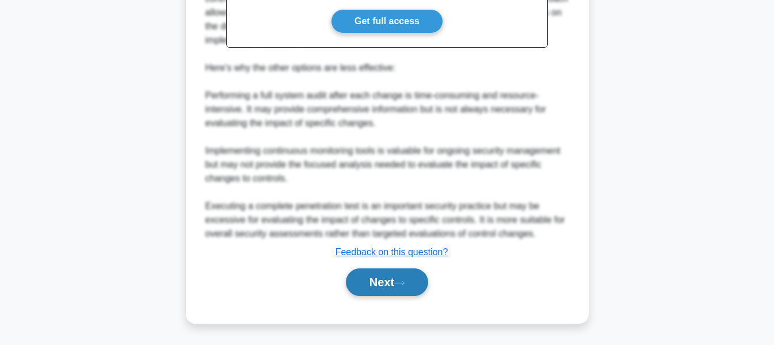
click at [406, 288] on button "Next" at bounding box center [387, 282] width 82 height 28
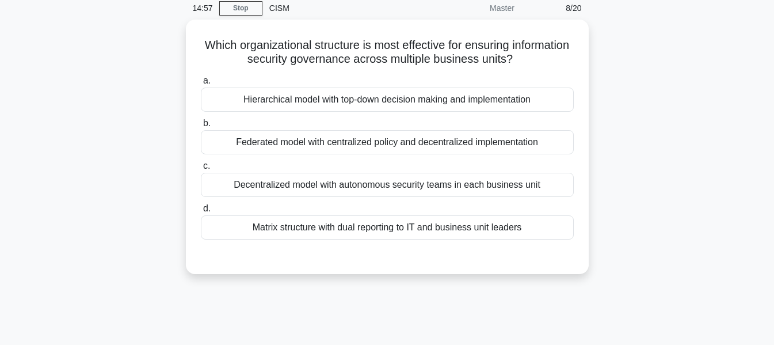
scroll to position [47, 0]
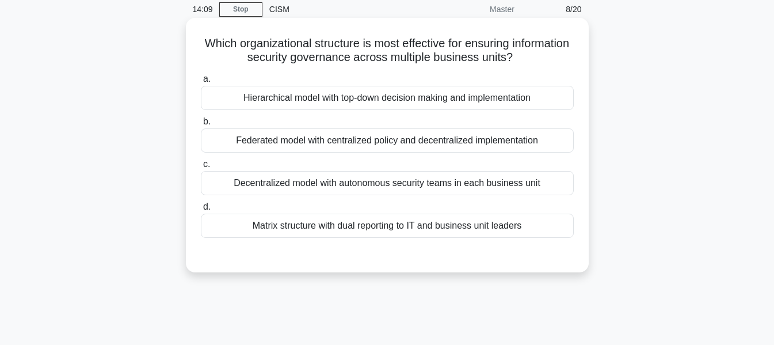
click at [526, 105] on div "Hierarchical model with top-down decision making and implementation" at bounding box center [387, 98] width 373 height 24
click at [201, 83] on input "a. Hierarchical model with top-down decision making and implementation" at bounding box center [201, 78] width 0 height 7
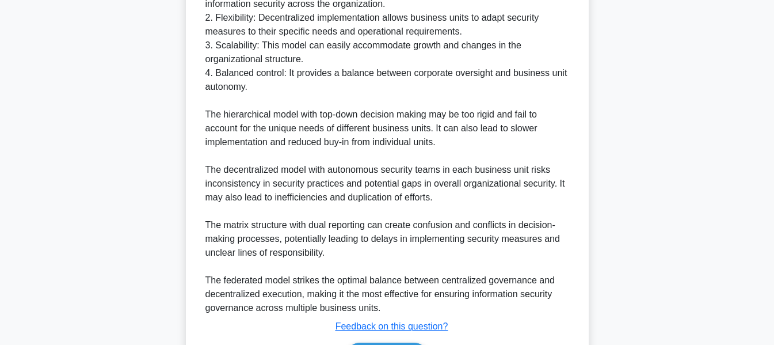
scroll to position [477, 0]
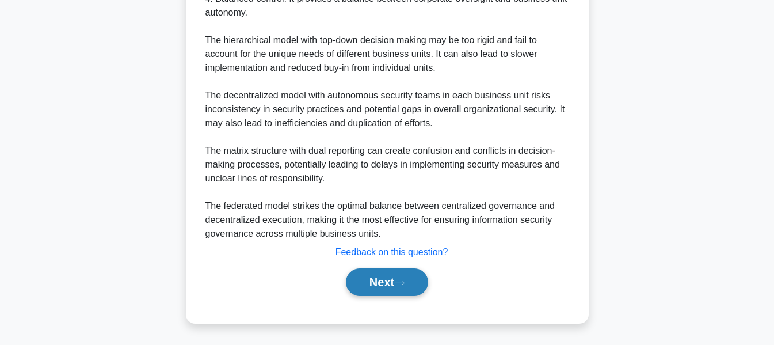
click at [413, 281] on button "Next" at bounding box center [387, 282] width 82 height 28
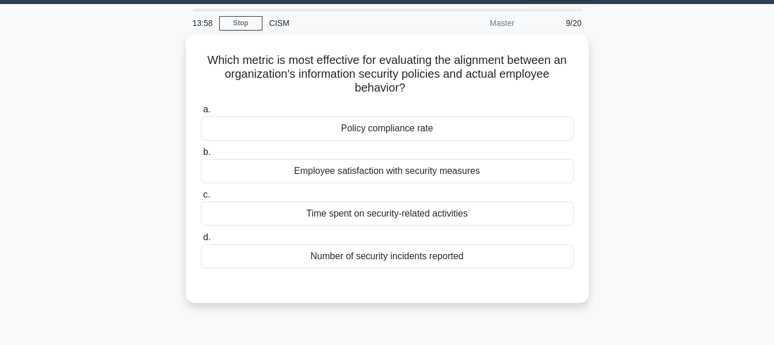
scroll to position [0, 0]
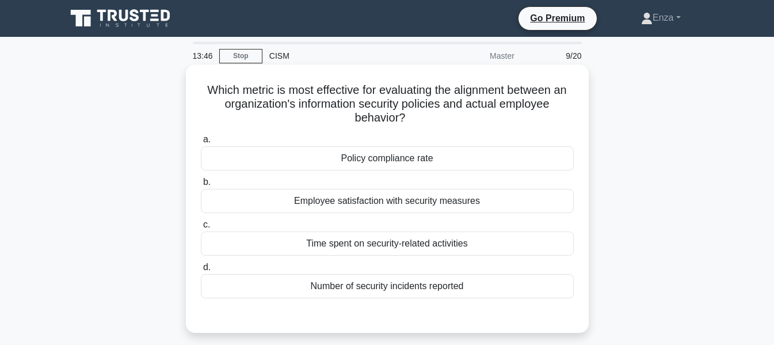
click at [450, 287] on div "Number of security incidents reported" at bounding box center [387, 286] width 373 height 24
click at [201, 271] on input "d. Number of security incidents reported" at bounding box center [201, 266] width 0 height 7
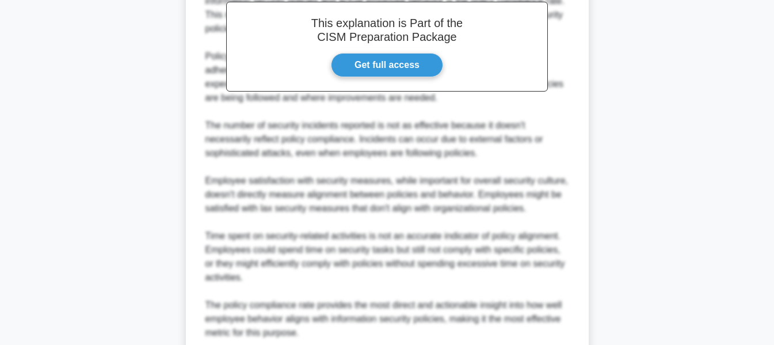
scroll to position [463, 0]
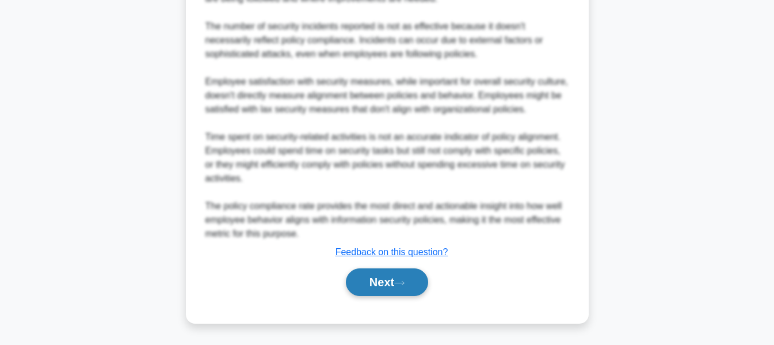
click at [381, 290] on button "Next" at bounding box center [387, 282] width 82 height 28
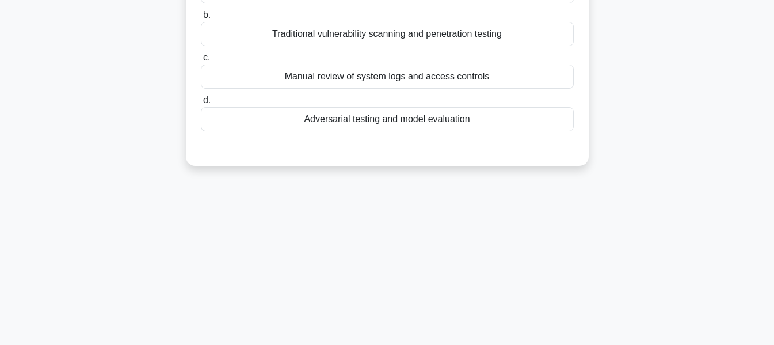
scroll to position [0, 0]
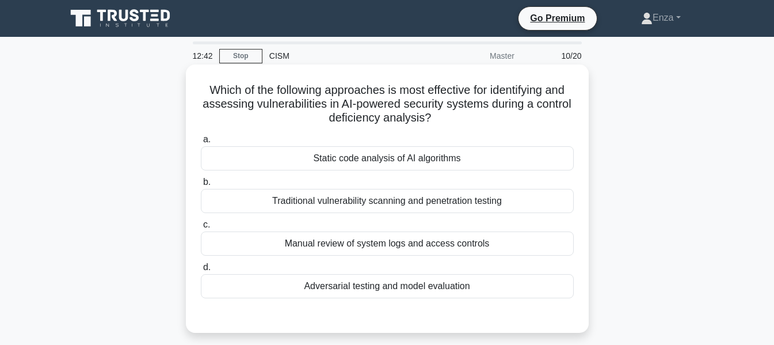
click at [446, 165] on div "Static code analysis of AI algorithms" at bounding box center [387, 158] width 373 height 24
click at [201, 143] on input "a. Static code analysis of AI algorithms" at bounding box center [201, 139] width 0 height 7
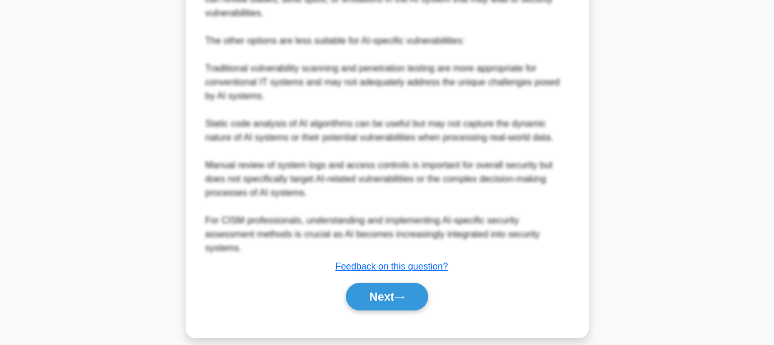
scroll to position [518, 0]
click at [393, 290] on button "Next" at bounding box center [387, 296] width 82 height 28
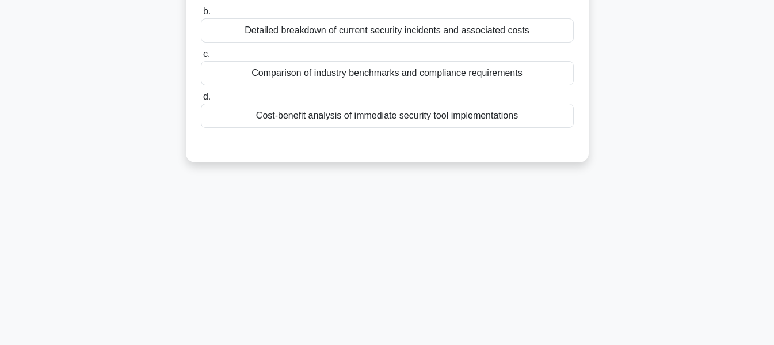
scroll to position [0, 0]
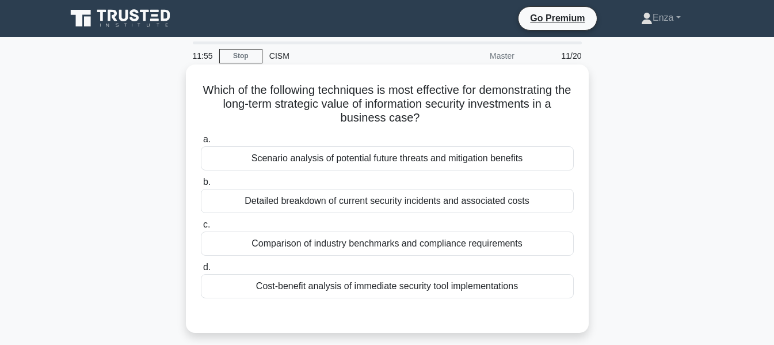
click at [462, 242] on div "Comparison of industry benchmarks and compliance requirements" at bounding box center [387, 243] width 373 height 24
click at [201, 228] on input "c. Comparison of industry benchmarks and compliance requirements" at bounding box center [201, 224] width 0 height 7
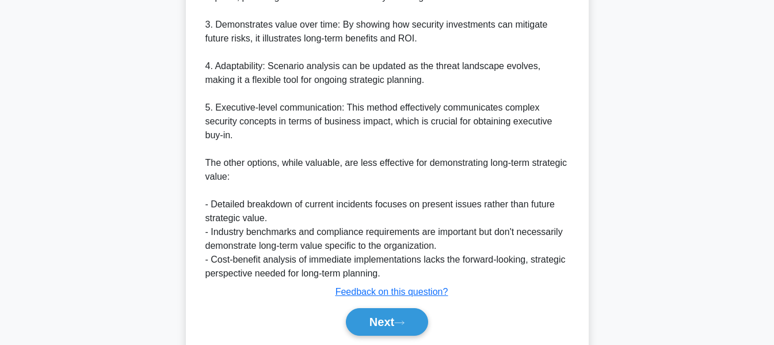
scroll to position [504, 0]
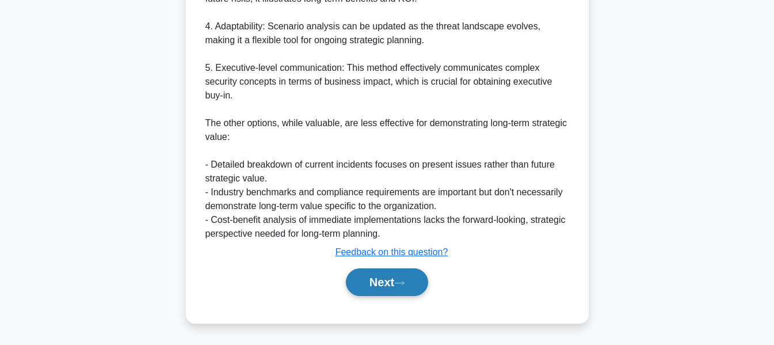
click at [411, 290] on button "Next" at bounding box center [387, 282] width 82 height 28
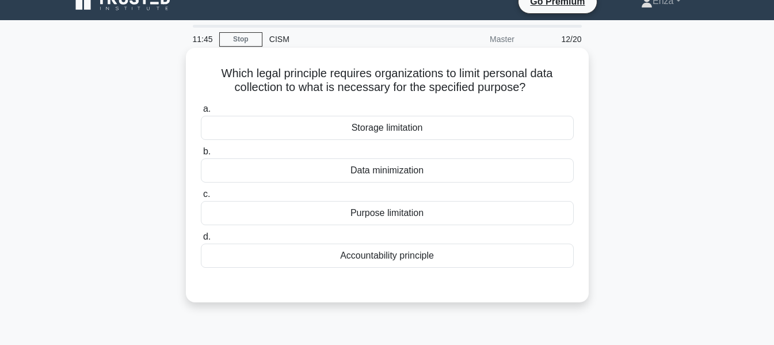
scroll to position [0, 0]
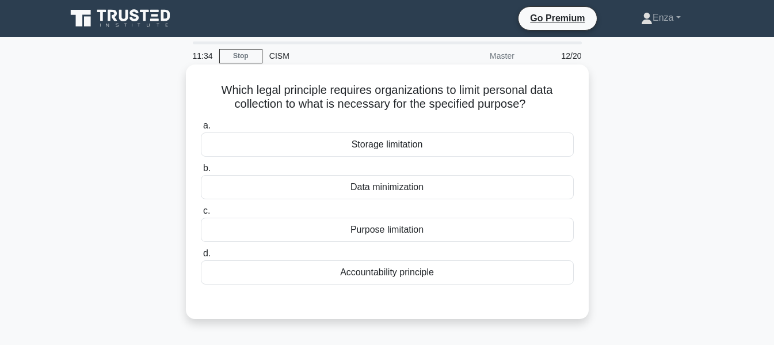
click at [420, 189] on div "Data minimization" at bounding box center [387, 187] width 373 height 24
click at [201, 172] on input "b. Data minimization" at bounding box center [201, 168] width 0 height 7
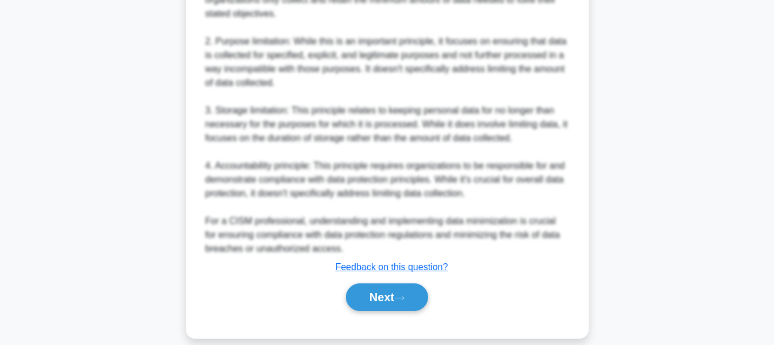
scroll to position [503, 0]
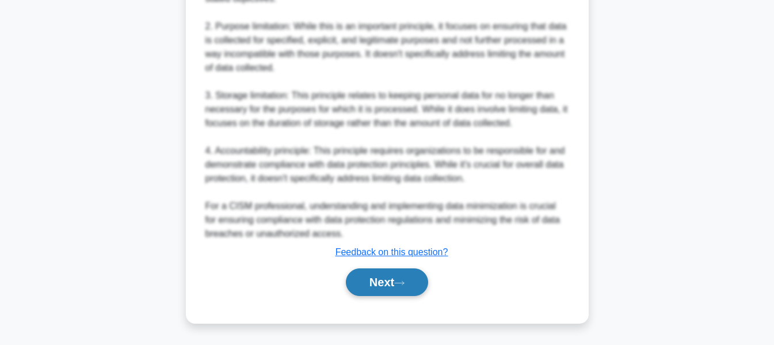
click at [407, 287] on button "Next" at bounding box center [387, 282] width 82 height 28
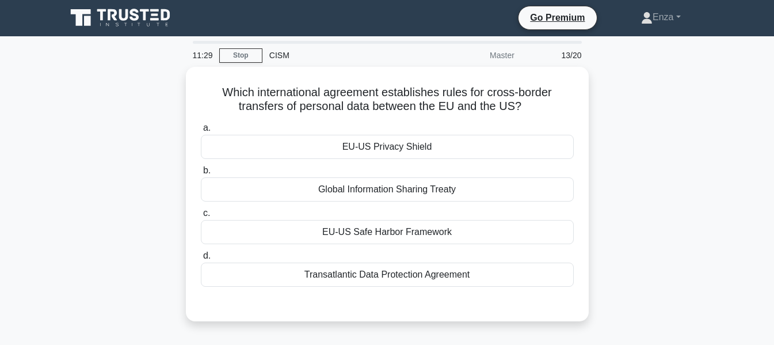
scroll to position [0, 0]
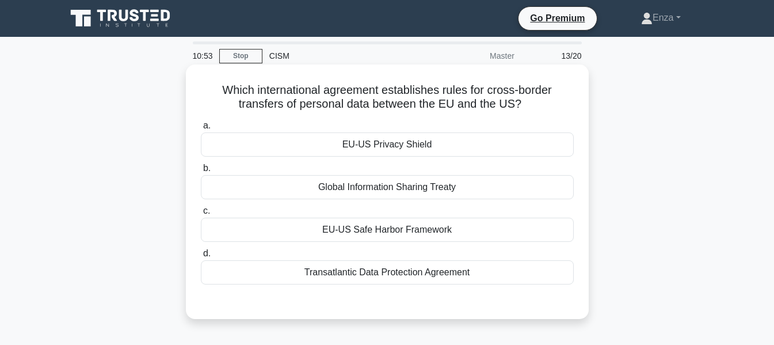
click at [490, 281] on div "Transatlantic Data Protection Agreement" at bounding box center [387, 272] width 373 height 24
click at [201, 257] on input "d. Transatlantic Data Protection Agreement" at bounding box center [201, 253] width 0 height 7
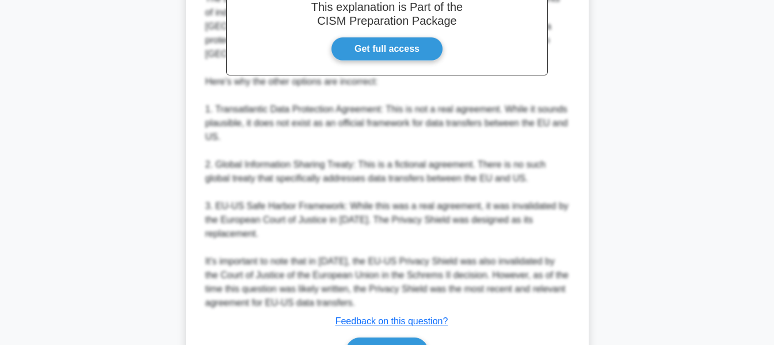
scroll to position [422, 0]
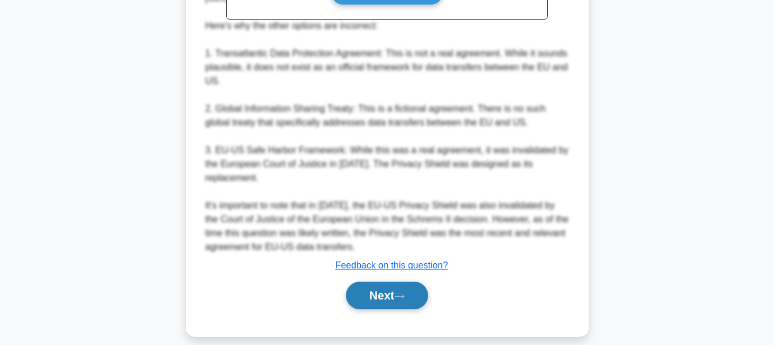
click at [394, 284] on button "Next" at bounding box center [387, 295] width 82 height 28
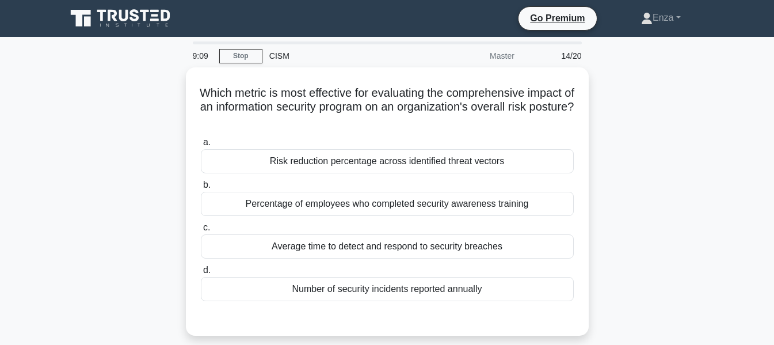
scroll to position [58, 0]
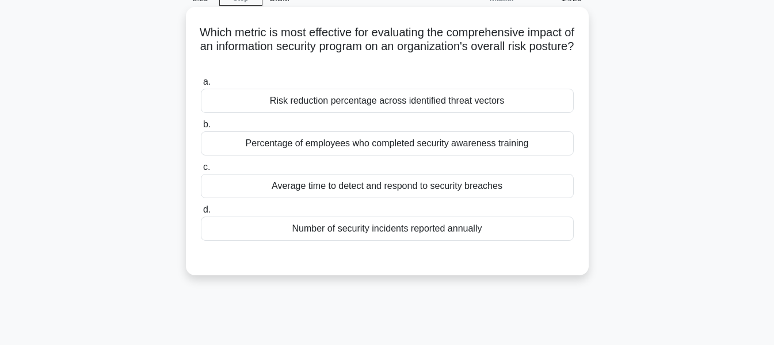
click at [434, 106] on div "Risk reduction percentage across identified threat vectors" at bounding box center [387, 101] width 373 height 24
click at [201, 86] on input "a. Risk reduction percentage across identified threat vectors" at bounding box center [201, 81] width 0 height 7
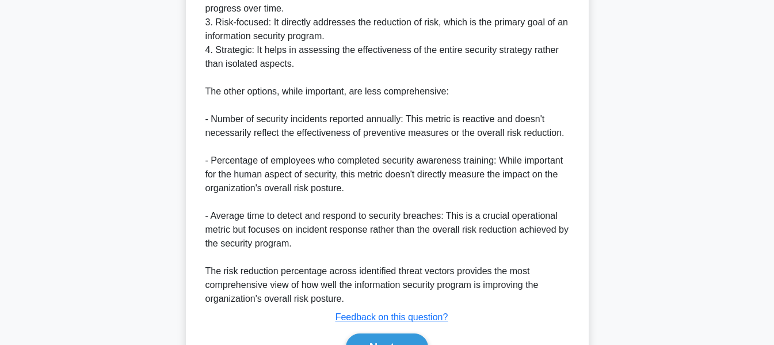
scroll to position [545, 0]
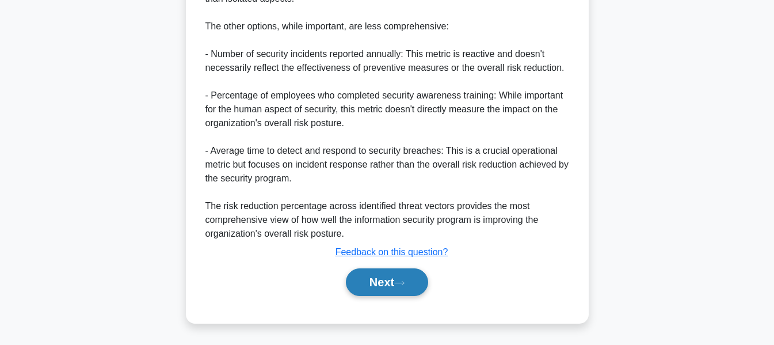
click at [373, 284] on button "Next" at bounding box center [387, 282] width 82 height 28
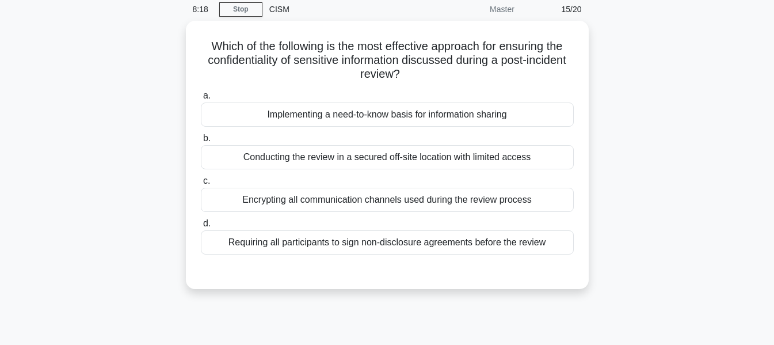
scroll to position [0, 0]
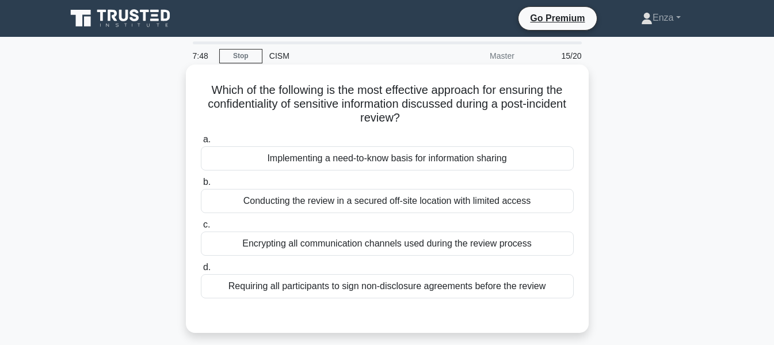
click at [526, 287] on div "Requiring all participants to sign non-disclosure agreements before the review" at bounding box center [387, 286] width 373 height 24
click at [201, 271] on input "d. Requiring all participants to sign non-disclosure agreements before the revi…" at bounding box center [201, 266] width 0 height 7
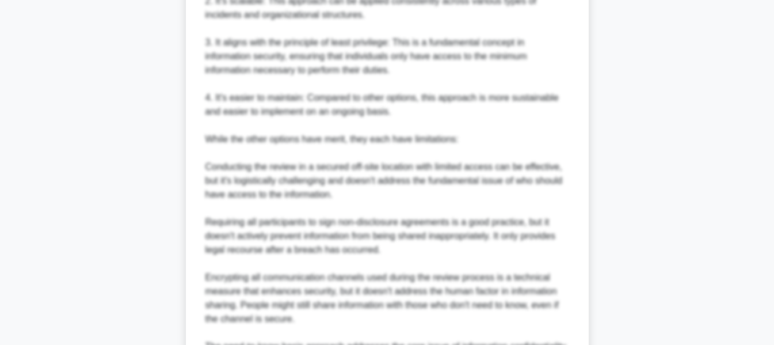
scroll to position [601, 0]
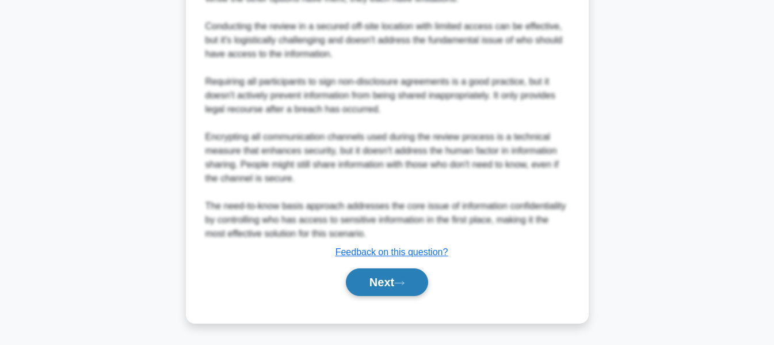
click at [404, 281] on icon at bounding box center [399, 283] width 10 height 6
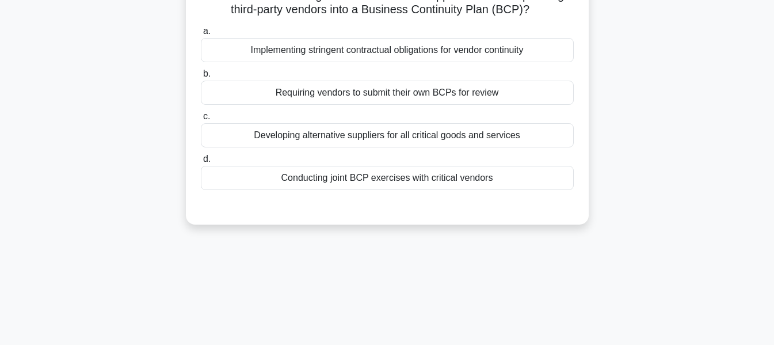
scroll to position [0, 0]
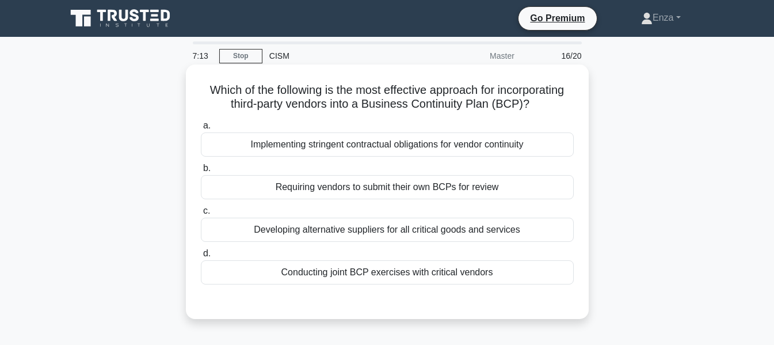
click at [507, 276] on div "Conducting joint BCP exercises with critical vendors" at bounding box center [387, 272] width 373 height 24
click at [201, 257] on input "d. Conducting joint BCP exercises with critical vendors" at bounding box center [201, 253] width 0 height 7
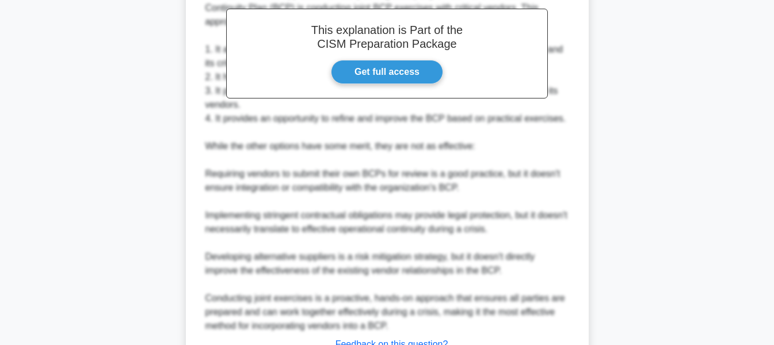
scroll to position [434, 0]
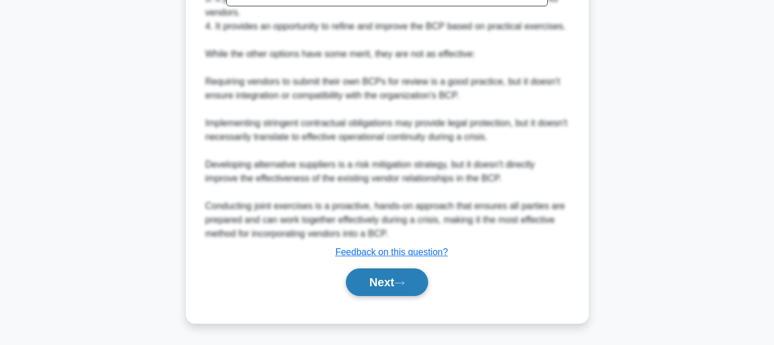
click at [426, 281] on button "Next" at bounding box center [387, 282] width 82 height 28
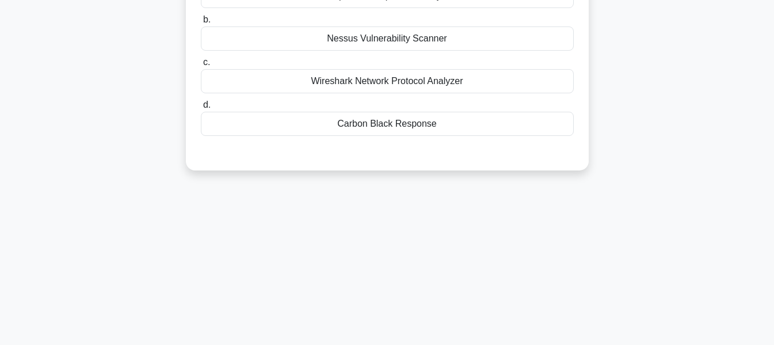
scroll to position [0, 0]
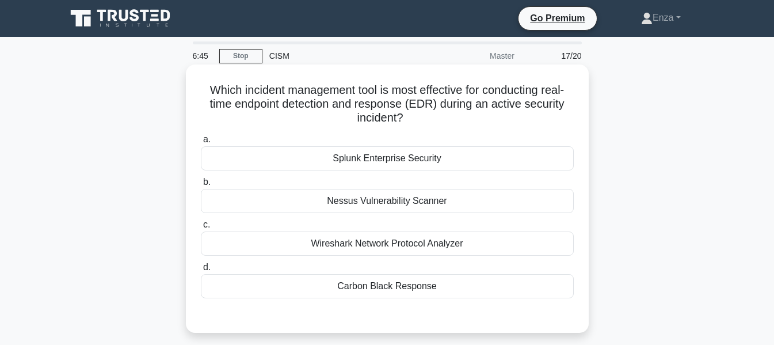
click at [394, 245] on div "Wireshark Network Protocol Analyzer" at bounding box center [387, 243] width 373 height 24
click at [201, 228] on input "c. Wireshark Network Protocol Analyzer" at bounding box center [201, 224] width 0 height 7
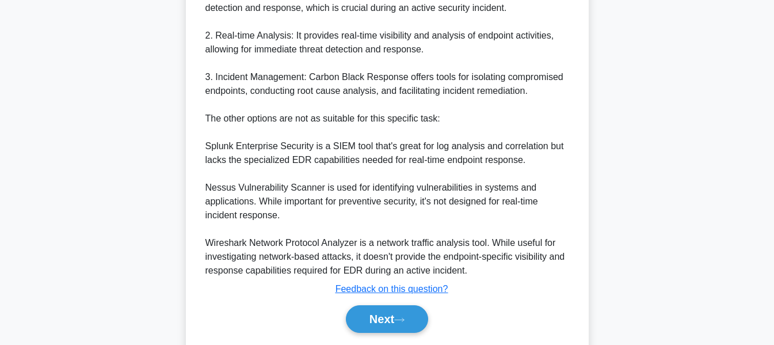
scroll to position [449, 0]
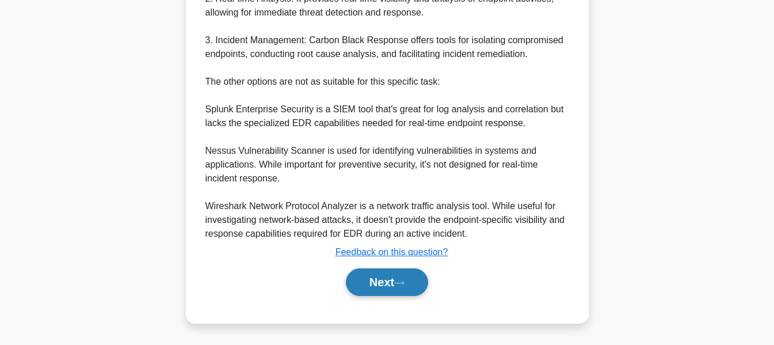
click at [370, 284] on button "Next" at bounding box center [387, 282] width 82 height 28
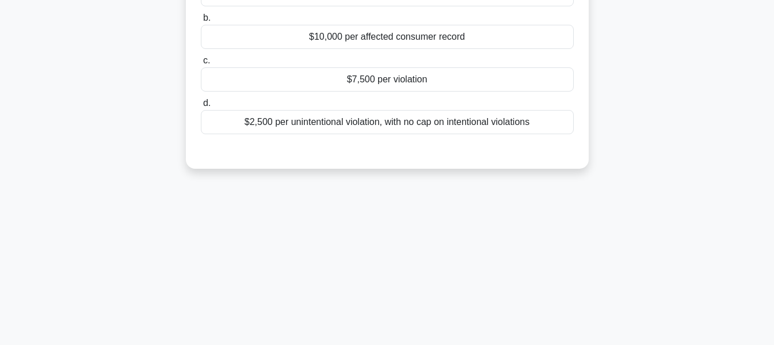
scroll to position [47, 0]
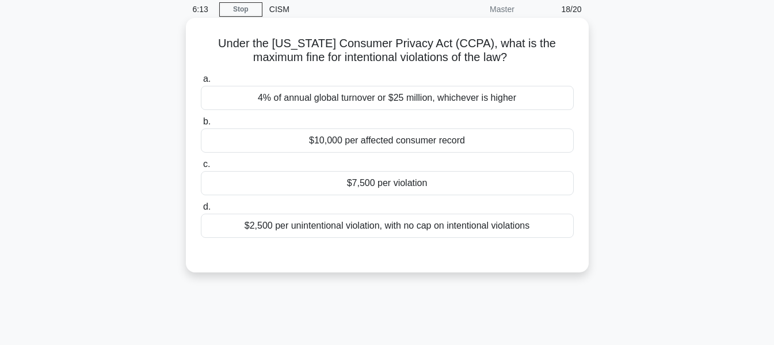
click at [495, 182] on div "$7,500 per violation" at bounding box center [387, 183] width 373 height 24
click at [201, 168] on input "c. $7,500 per violation" at bounding box center [201, 163] width 0 height 7
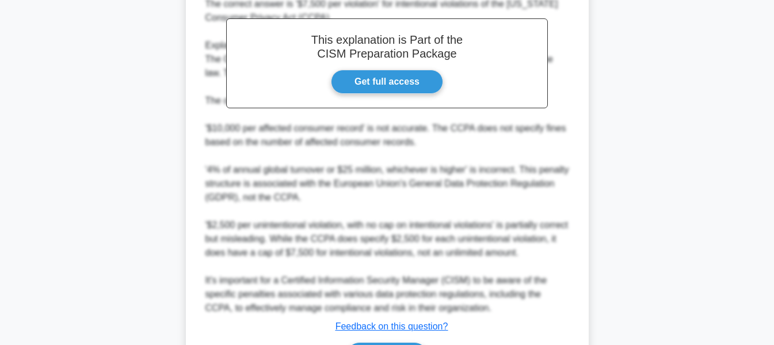
scroll to position [407, 0]
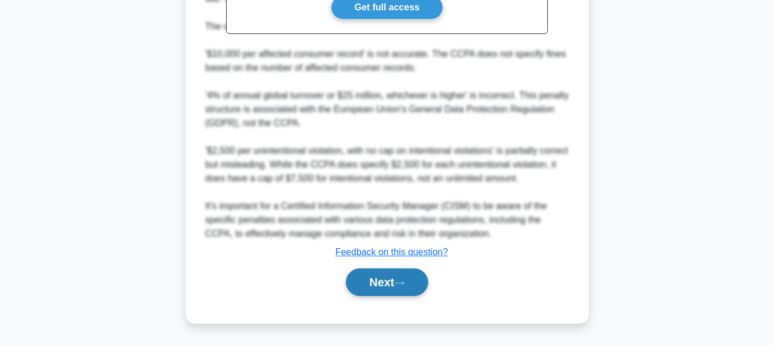
click at [411, 278] on button "Next" at bounding box center [387, 282] width 82 height 28
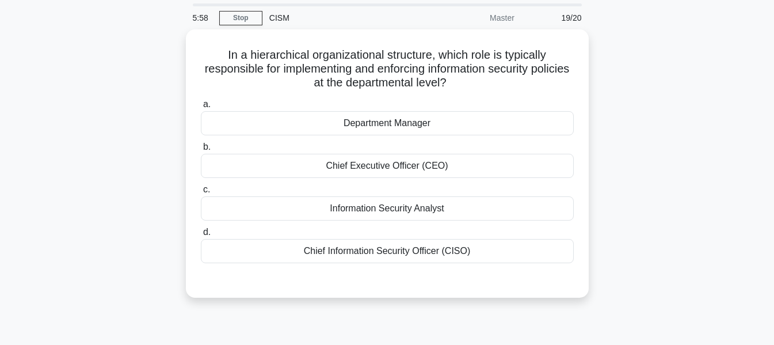
scroll to position [58, 0]
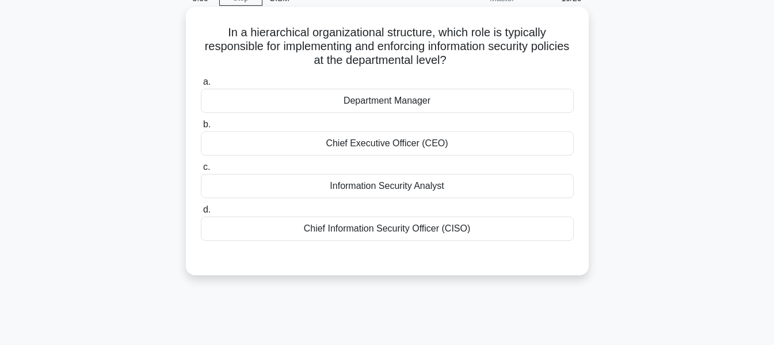
click at [404, 225] on div "Chief Information Security Officer (CISO)" at bounding box center [387, 228] width 373 height 24
click at [201, 213] on input "d. Chief Information Security Officer (CISO)" at bounding box center [201, 209] width 0 height 7
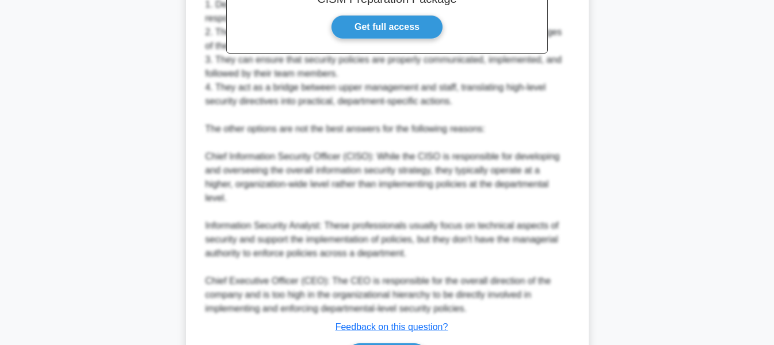
scroll to position [477, 0]
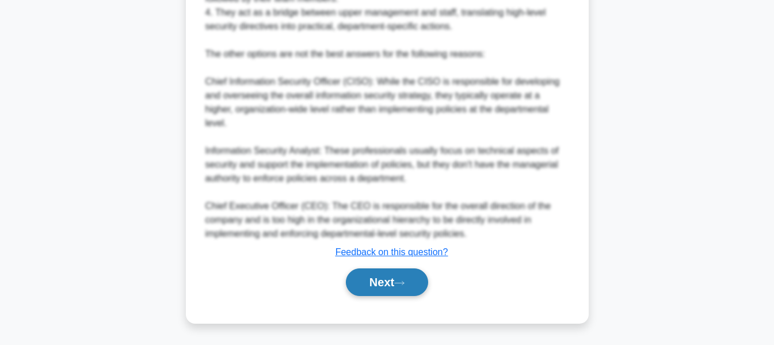
click at [378, 289] on button "Next" at bounding box center [387, 282] width 82 height 28
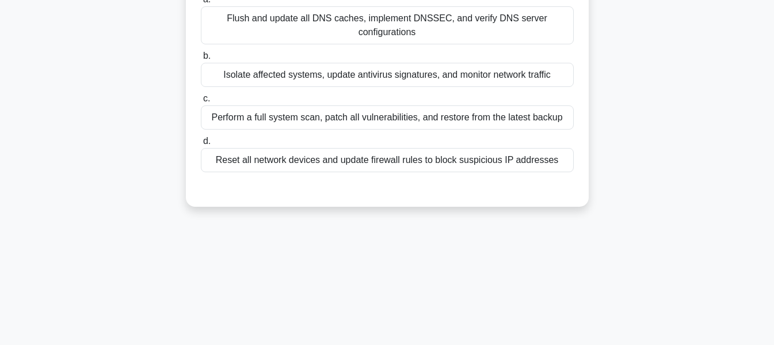
scroll to position [47, 0]
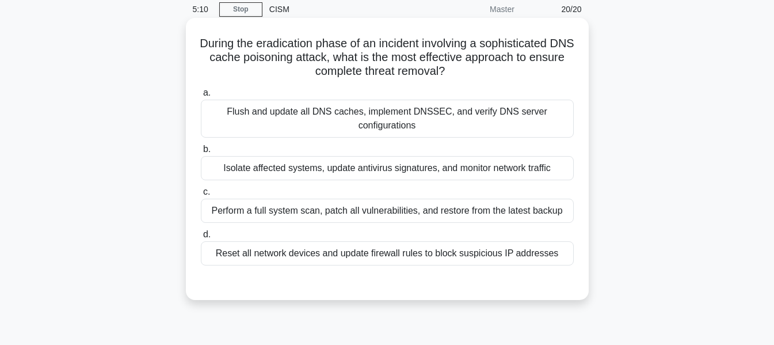
click at [514, 171] on div "Isolate affected systems, update antivirus signatures, and monitor network traf…" at bounding box center [387, 168] width 373 height 24
click at [201, 153] on input "b. Isolate affected systems, update antivirus signatures, and monitor network t…" at bounding box center [201, 149] width 0 height 7
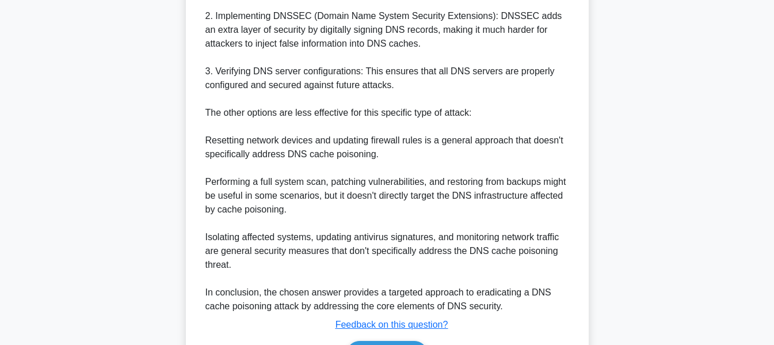
scroll to position [560, 0]
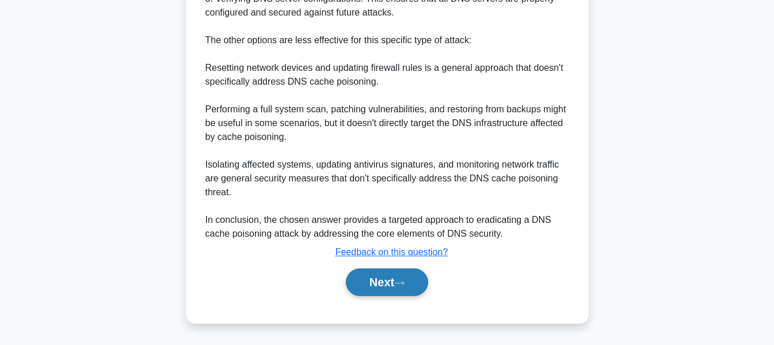
click at [404, 283] on icon at bounding box center [399, 283] width 10 height 6
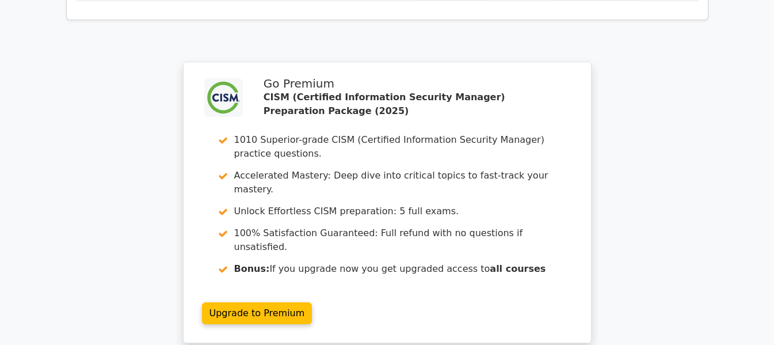
scroll to position [2506, 0]
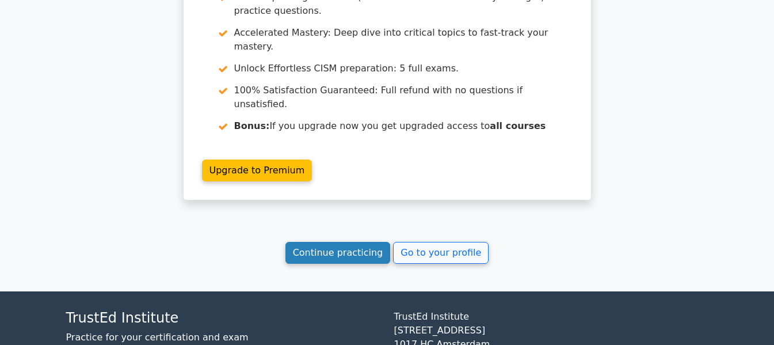
click at [322, 242] on link "Continue practicing" at bounding box center [337, 253] width 105 height 22
